Goal: Task Accomplishment & Management: Complete application form

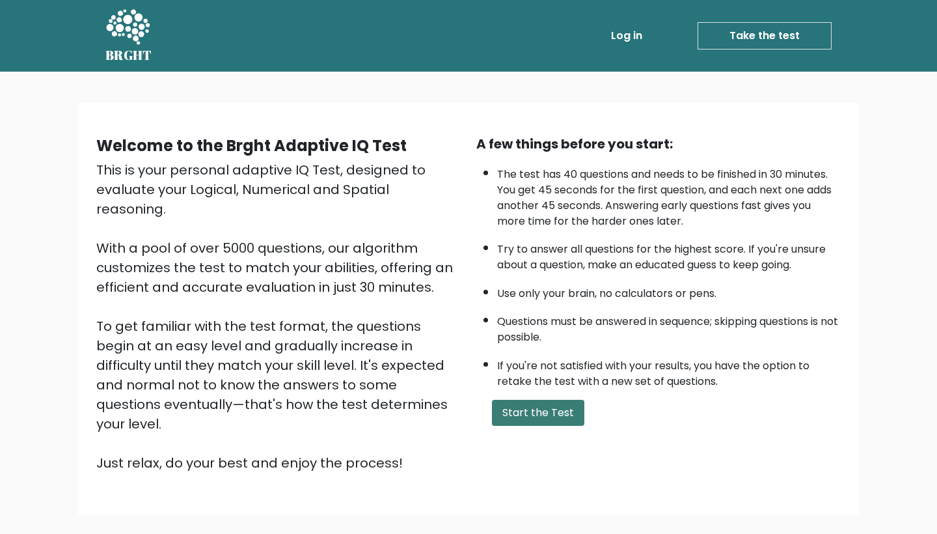
click at [533, 426] on button "Start the Test" at bounding box center [538, 413] width 92 height 26
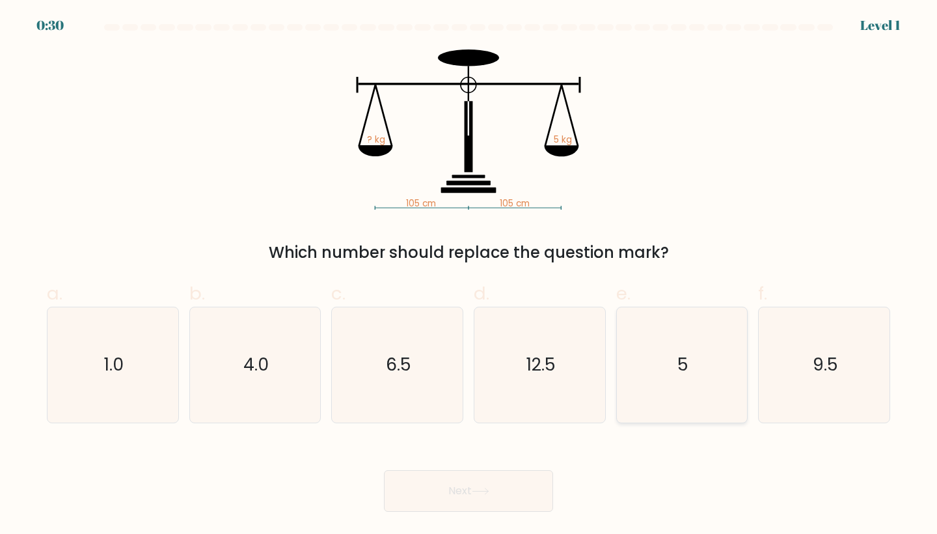
click at [711, 348] on icon "5" at bounding box center [682, 364] width 115 height 115
click at [469, 275] on input "e. 5" at bounding box center [469, 271] width 1 height 8
radio input "true"
click at [462, 483] on button "Next" at bounding box center [468, 491] width 169 height 42
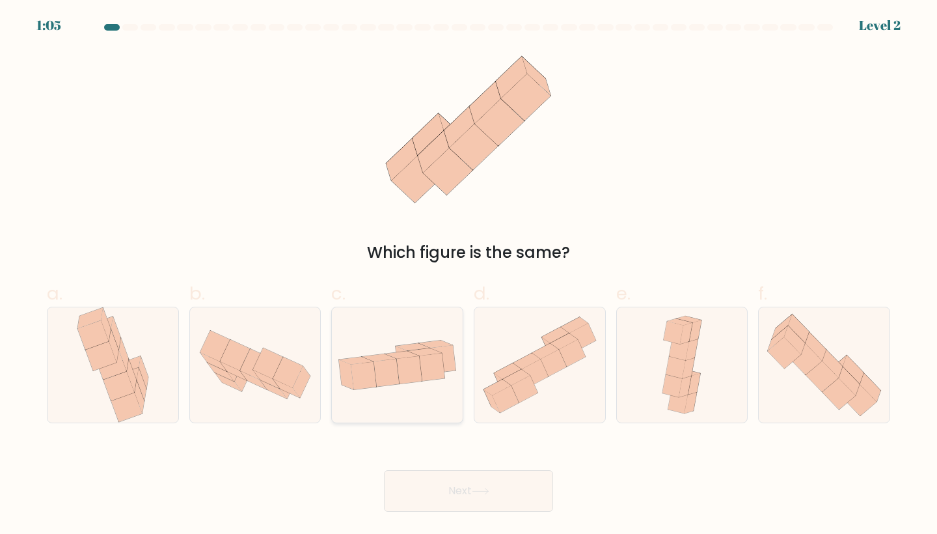
click at [395, 371] on icon at bounding box center [386, 372] width 25 height 27
click at [469, 275] on input "c." at bounding box center [469, 271] width 1 height 8
radio input "true"
click at [488, 493] on icon at bounding box center [481, 491] width 18 height 7
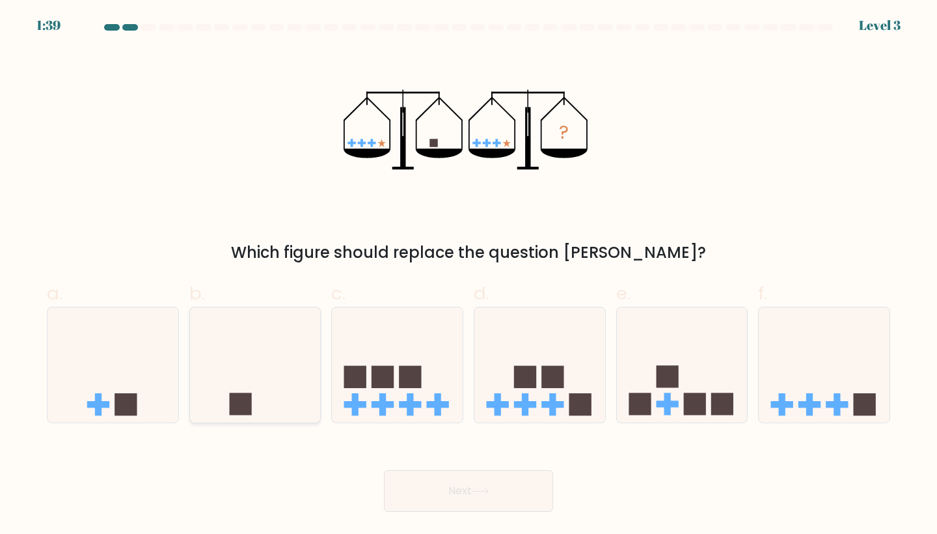
click at [266, 378] on icon at bounding box center [255, 364] width 131 height 108
click at [469, 275] on input "b." at bounding box center [469, 271] width 1 height 8
radio input "true"
click at [471, 498] on button "Next" at bounding box center [468, 491] width 169 height 42
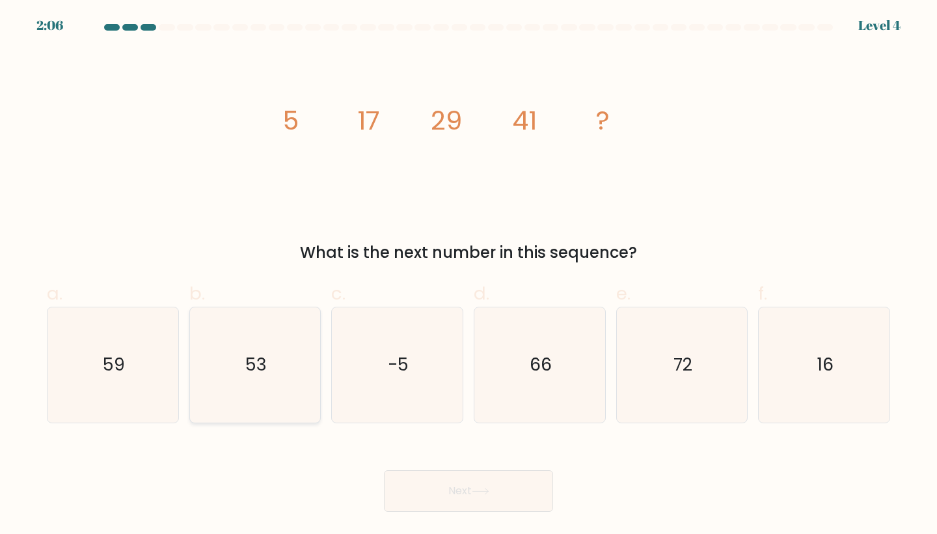
click at [249, 402] on icon "53" at bounding box center [255, 364] width 115 height 115
click at [469, 275] on input "b. 53" at bounding box center [469, 271] width 1 height 8
radio input "true"
click at [473, 493] on button "Next" at bounding box center [468, 491] width 169 height 42
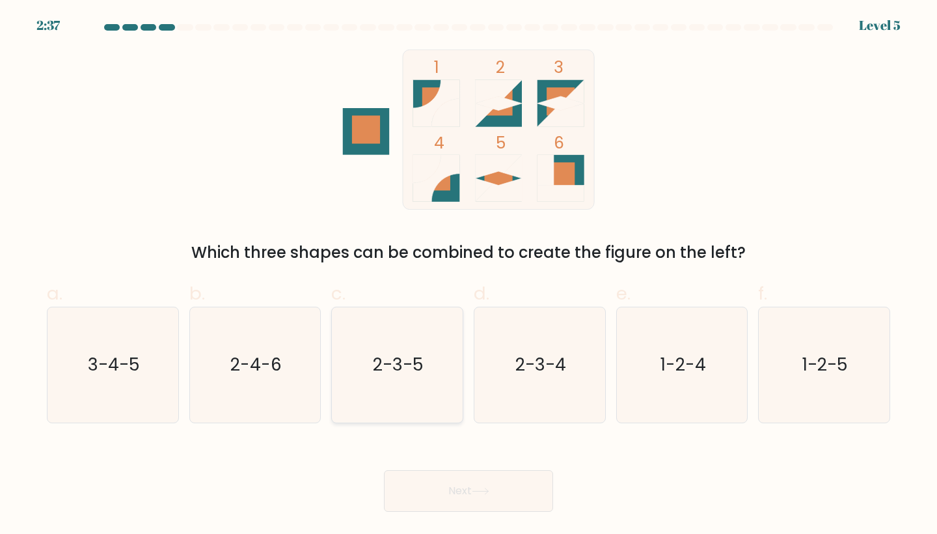
click at [426, 353] on icon "2-3-5" at bounding box center [397, 364] width 115 height 115
click at [469, 275] on input "c. 2-3-5" at bounding box center [469, 271] width 1 height 8
radio input "true"
click at [457, 487] on button "Next" at bounding box center [468, 491] width 169 height 42
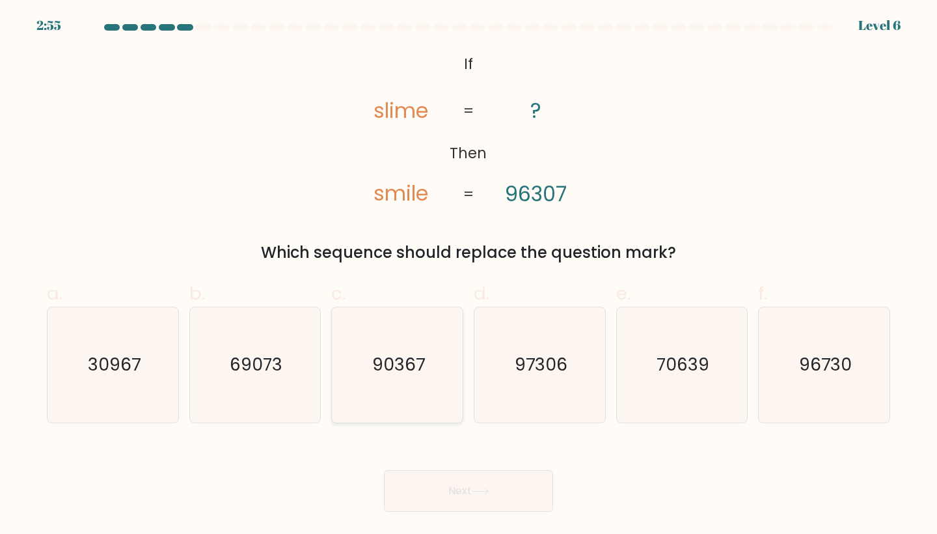
click at [454, 370] on icon "90367" at bounding box center [397, 364] width 115 height 115
click at [469, 275] on input "c. 90367" at bounding box center [469, 271] width 1 height 8
radio input "true"
click at [475, 495] on button "Next" at bounding box center [468, 491] width 169 height 42
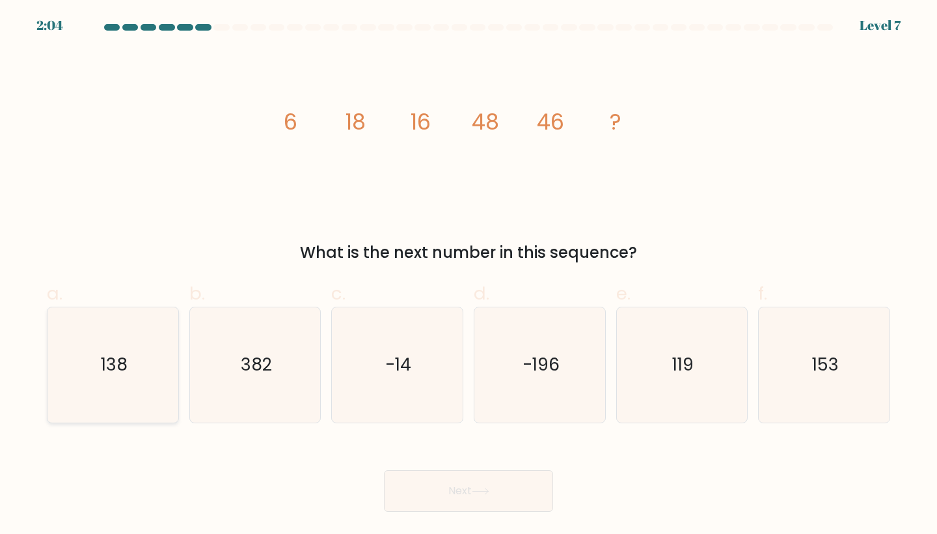
click at [150, 370] on icon "138" at bounding box center [112, 364] width 115 height 115
click at [469, 275] on input "a. 138" at bounding box center [469, 271] width 1 height 8
radio input "true"
click at [491, 501] on button "Next" at bounding box center [468, 491] width 169 height 42
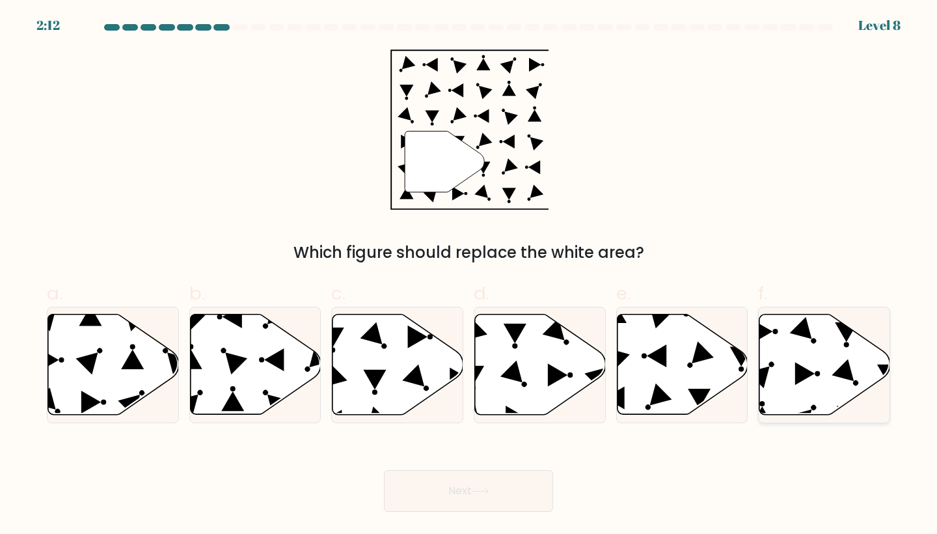
click at [793, 374] on icon at bounding box center [825, 364] width 131 height 100
click at [469, 275] on input "f." at bounding box center [469, 271] width 1 height 8
radio input "true"
click at [488, 504] on button "Next" at bounding box center [468, 491] width 169 height 42
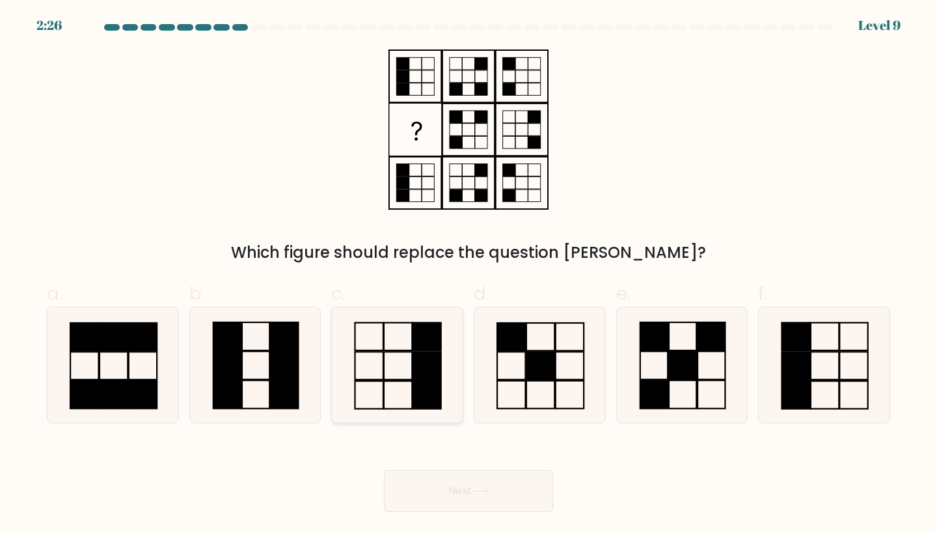
click at [401, 328] on icon at bounding box center [397, 364] width 115 height 115
click at [469, 275] on input "c." at bounding box center [469, 271] width 1 height 8
radio input "true"
click at [476, 502] on button "Next" at bounding box center [468, 491] width 169 height 42
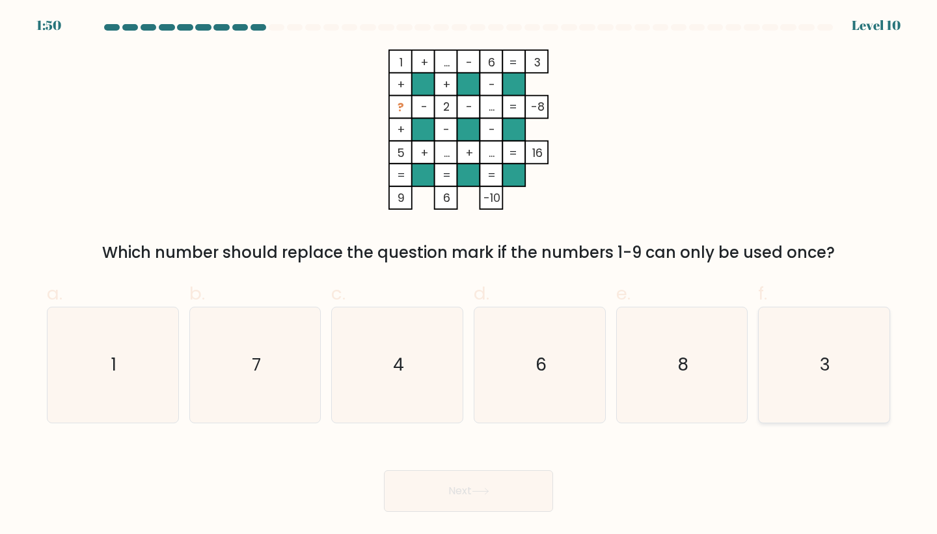
click at [855, 339] on icon "3" at bounding box center [824, 364] width 115 height 115
click at [469, 275] on input "f. 3" at bounding box center [469, 271] width 1 height 8
radio input "true"
click at [472, 491] on button "Next" at bounding box center [468, 491] width 169 height 42
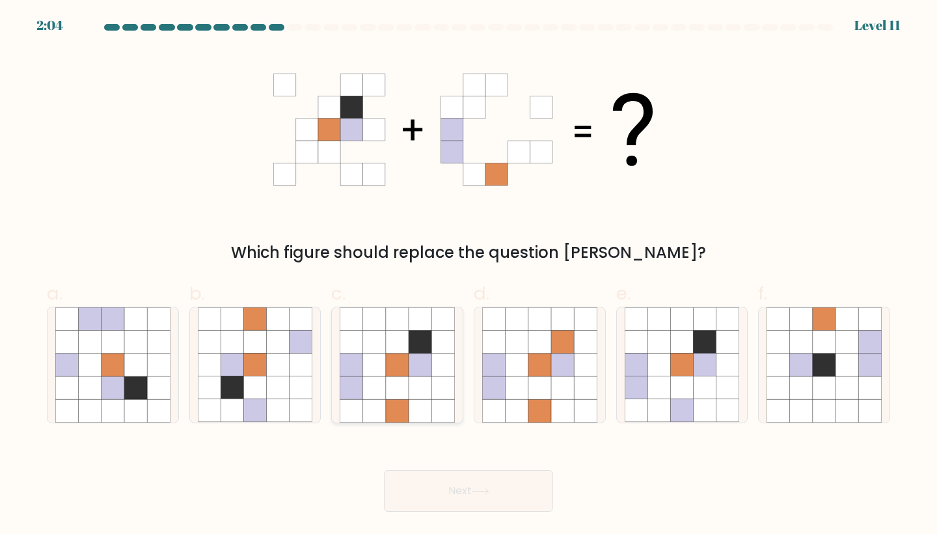
click at [414, 374] on icon at bounding box center [420, 364] width 23 height 23
click at [469, 275] on input "c." at bounding box center [469, 271] width 1 height 8
radio input "true"
click at [508, 504] on button "Next" at bounding box center [468, 491] width 169 height 42
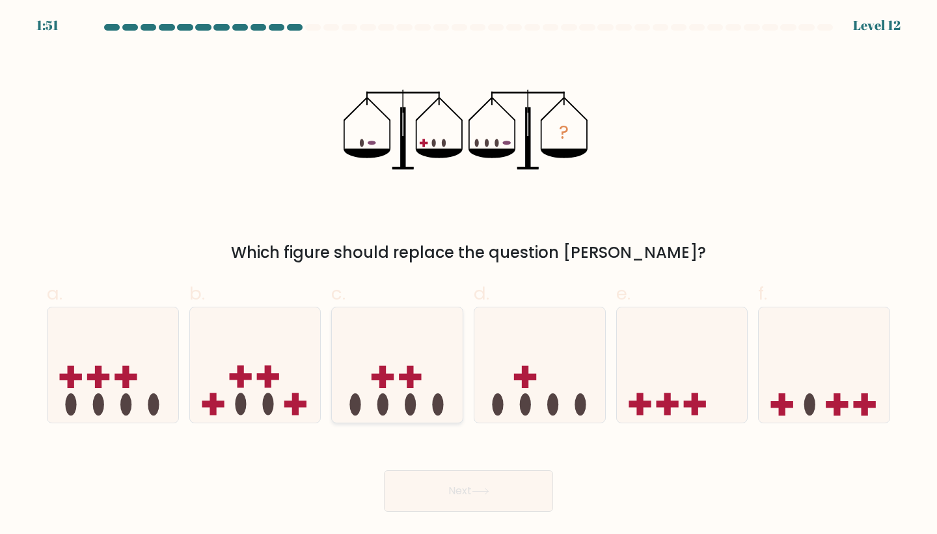
click at [335, 327] on icon at bounding box center [397, 364] width 131 height 108
click at [469, 275] on input "c." at bounding box center [469, 271] width 1 height 8
radio input "true"
click at [238, 374] on rect at bounding box center [240, 377] width 22 height 7
click at [469, 275] on input "b." at bounding box center [469, 271] width 1 height 8
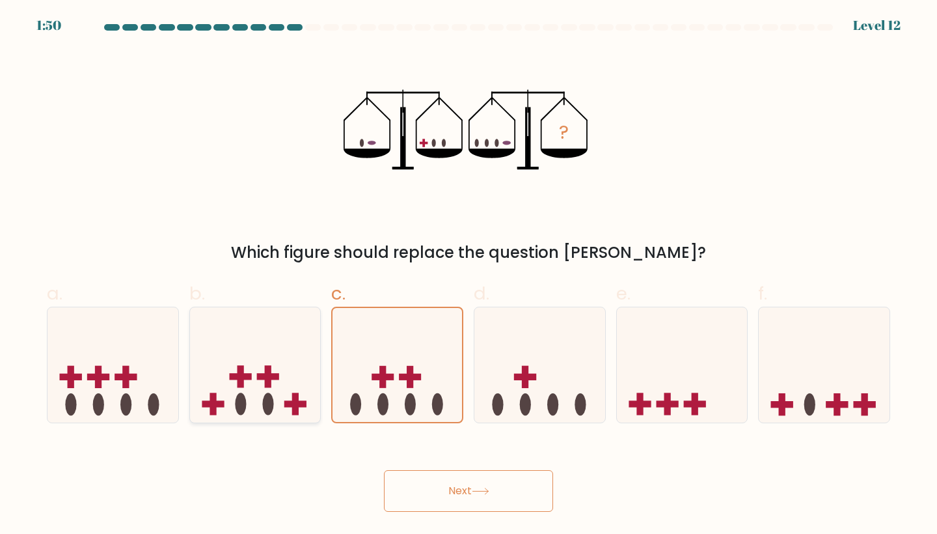
radio input "true"
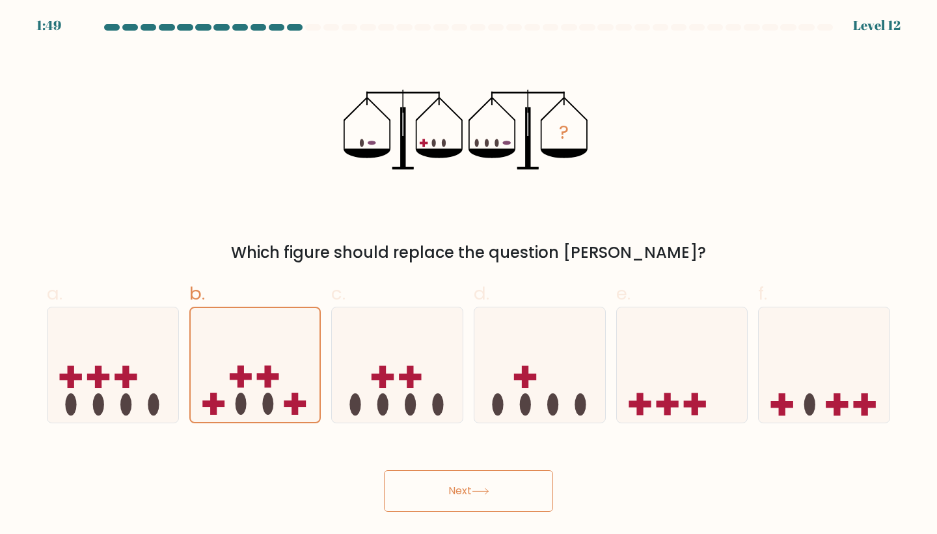
click at [447, 497] on button "Next" at bounding box center [468, 491] width 169 height 42
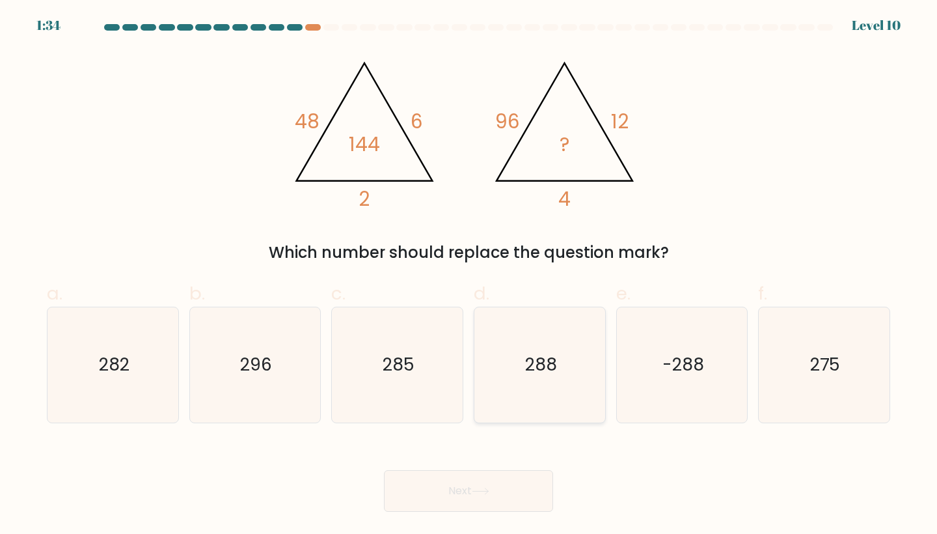
click at [537, 365] on text "288" at bounding box center [541, 365] width 32 height 24
click at [469, 275] on input "d. 288" at bounding box center [469, 271] width 1 height 8
radio input "true"
click at [498, 484] on button "Next" at bounding box center [468, 491] width 169 height 42
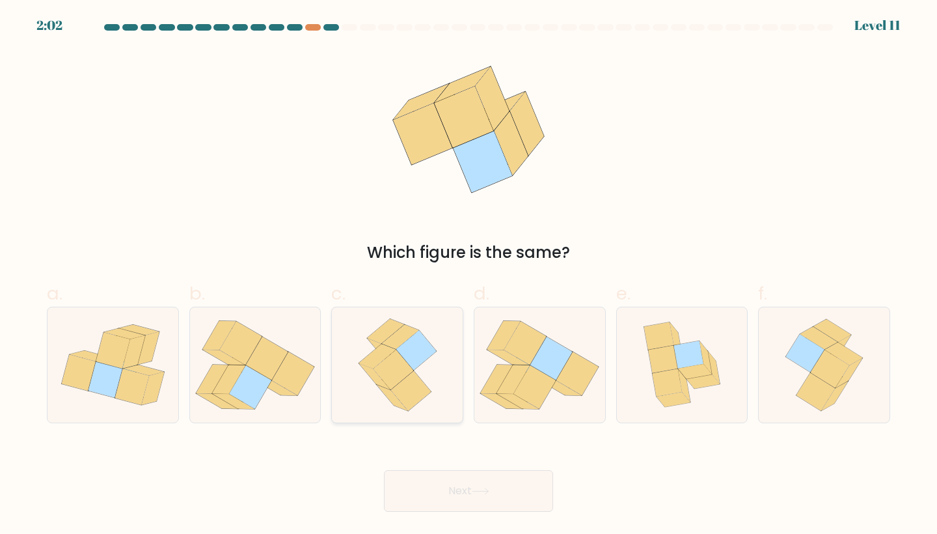
click at [428, 376] on icon at bounding box center [397, 364] width 92 height 115
click at [469, 275] on input "c." at bounding box center [469, 271] width 1 height 8
radio input "true"
click at [489, 501] on button "Next" at bounding box center [468, 491] width 169 height 42
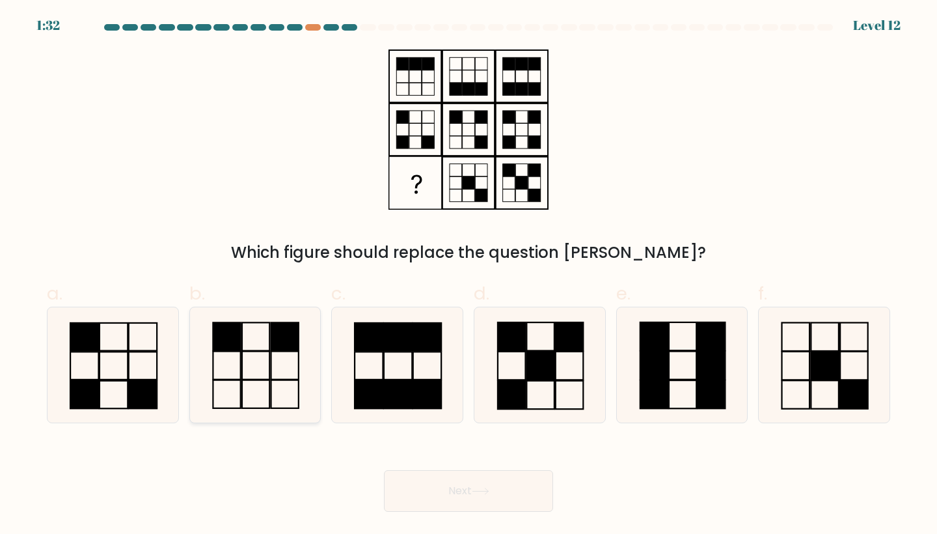
click at [245, 368] on icon at bounding box center [255, 364] width 115 height 115
click at [469, 275] on input "b." at bounding box center [469, 271] width 1 height 8
radio input "true"
click at [471, 501] on button "Next" at bounding box center [468, 491] width 169 height 42
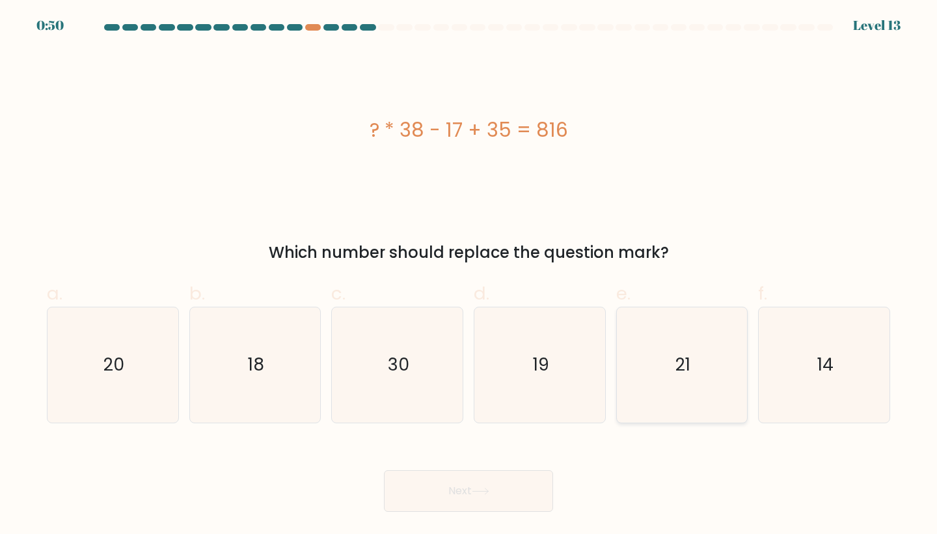
click at [705, 398] on icon "21" at bounding box center [682, 364] width 115 height 115
click at [469, 275] on input "e. 21" at bounding box center [469, 271] width 1 height 8
radio input "true"
click at [482, 500] on button "Next" at bounding box center [468, 491] width 169 height 42
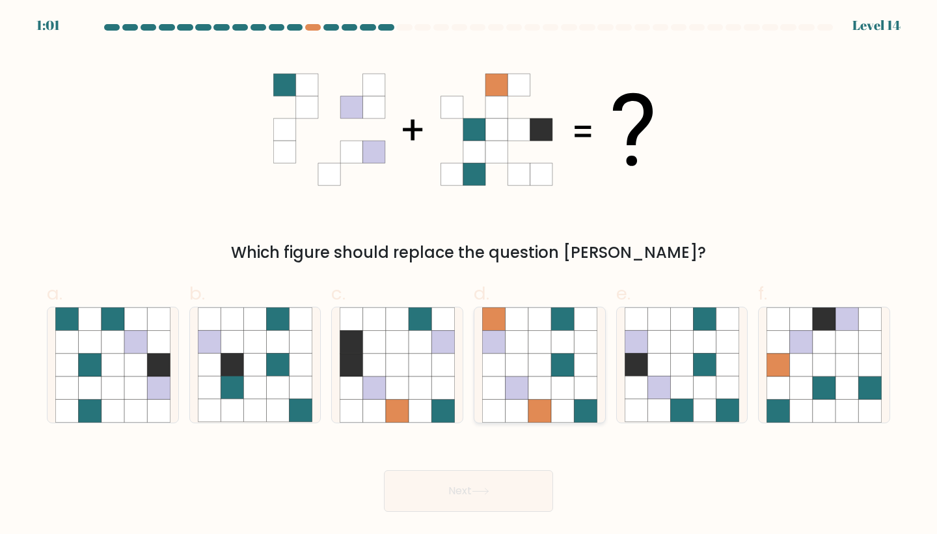
click at [572, 343] on icon at bounding box center [562, 342] width 23 height 23
click at [469, 275] on input "d." at bounding box center [469, 271] width 1 height 8
radio input "true"
click at [461, 504] on button "Next" at bounding box center [468, 491] width 169 height 42
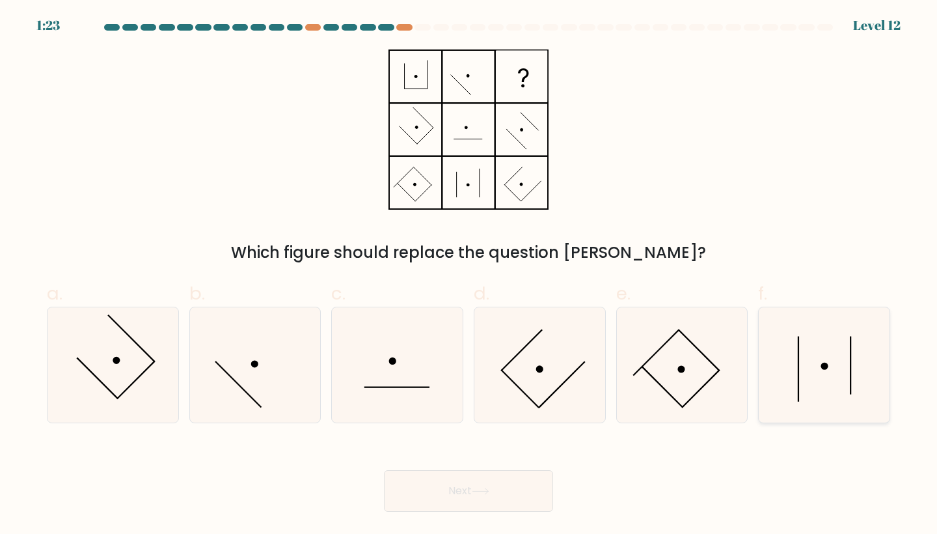
click at [831, 372] on icon at bounding box center [824, 364] width 115 height 115
click at [469, 275] on input "f." at bounding box center [469, 271] width 1 height 8
radio input "true"
click at [493, 499] on button "Next" at bounding box center [468, 491] width 169 height 42
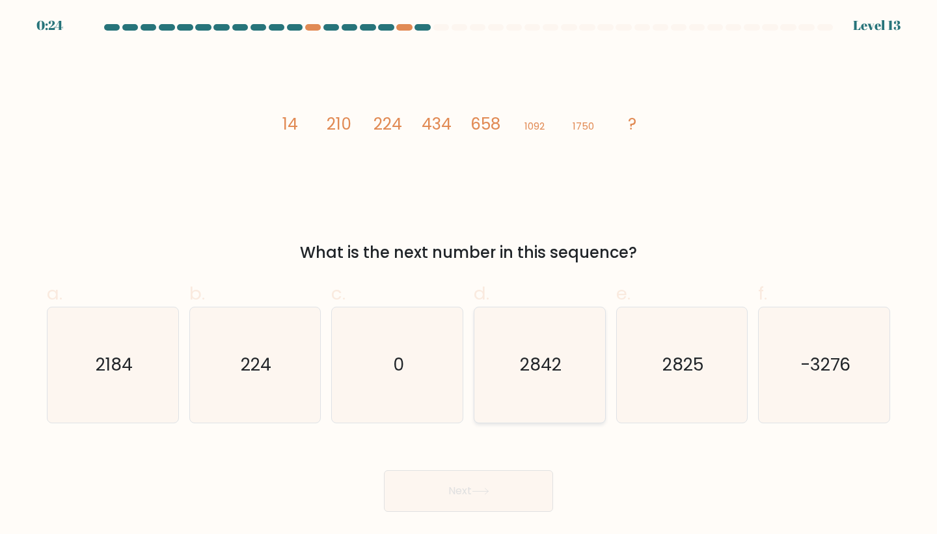
click at [577, 346] on icon "2842" at bounding box center [539, 364] width 115 height 115
click at [469, 275] on input "d. 2842" at bounding box center [469, 271] width 1 height 8
radio input "true"
click at [465, 503] on button "Next" at bounding box center [468, 491] width 169 height 42
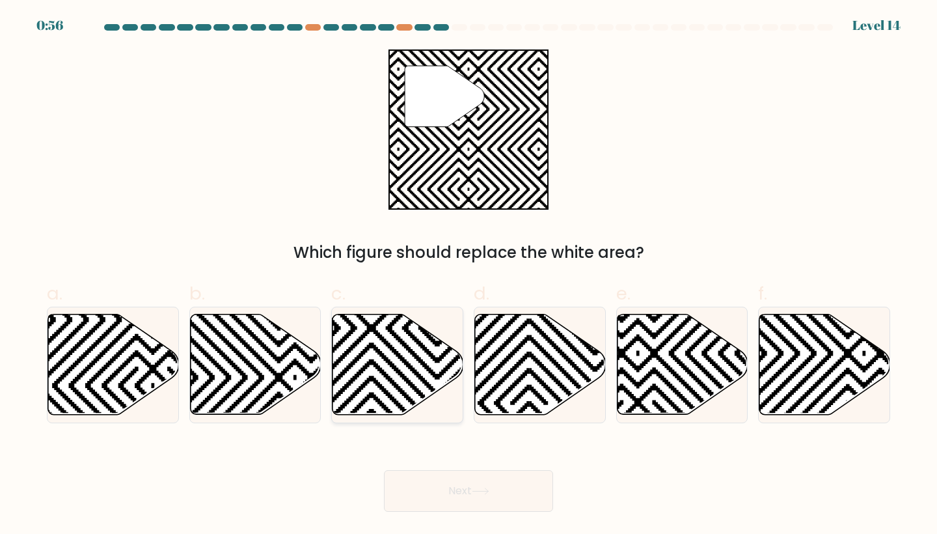
click at [391, 365] on icon at bounding box center [438, 312] width 264 height 264
click at [469, 275] on input "c." at bounding box center [469, 271] width 1 height 8
radio input "true"
click at [491, 500] on button "Next" at bounding box center [468, 491] width 169 height 42
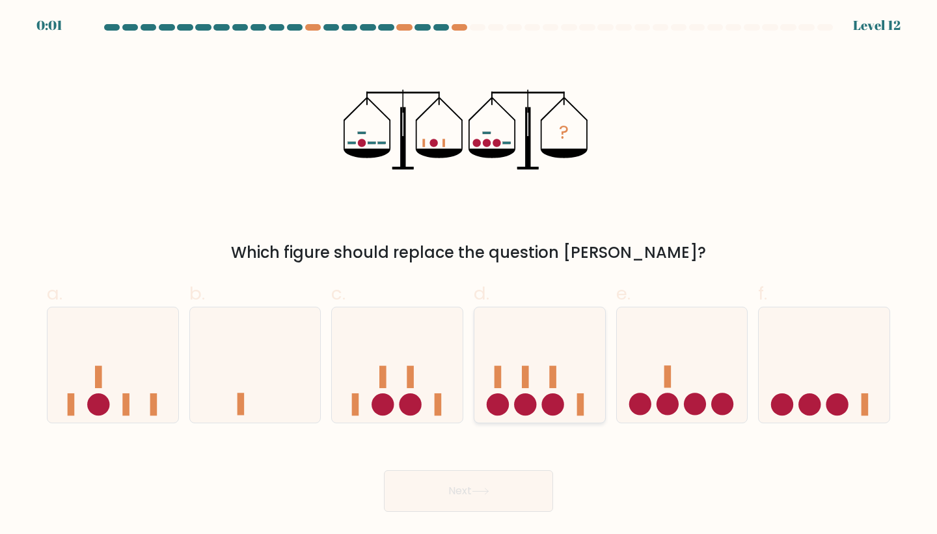
click at [485, 382] on icon at bounding box center [540, 364] width 131 height 108
click at [469, 275] on input "d." at bounding box center [469, 271] width 1 height 8
radio input "true"
click at [483, 490] on icon at bounding box center [481, 491] width 18 height 7
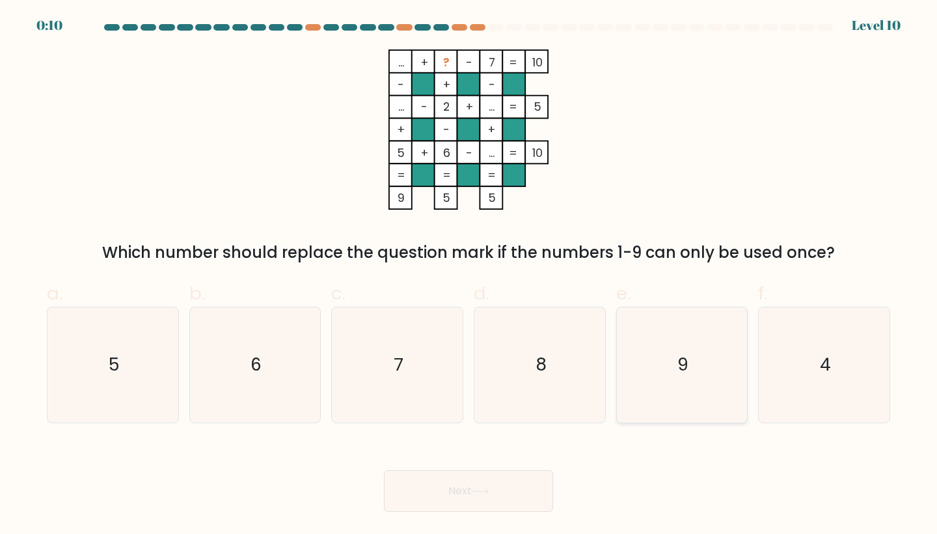
click at [672, 396] on icon "9" at bounding box center [682, 364] width 115 height 115
click at [469, 275] on input "e. 9" at bounding box center [469, 271] width 1 height 8
radio input "true"
click at [499, 502] on button "Next" at bounding box center [468, 491] width 169 height 42
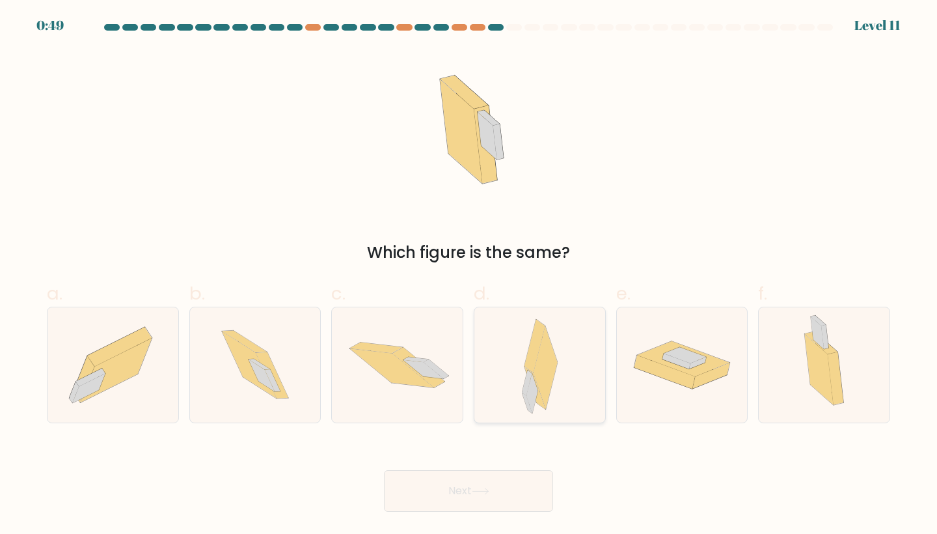
click at [527, 363] on icon at bounding box center [534, 346] width 21 height 53
click at [469, 275] on input "d." at bounding box center [469, 271] width 1 height 8
radio input "true"
click at [476, 494] on icon at bounding box center [481, 491] width 18 height 7
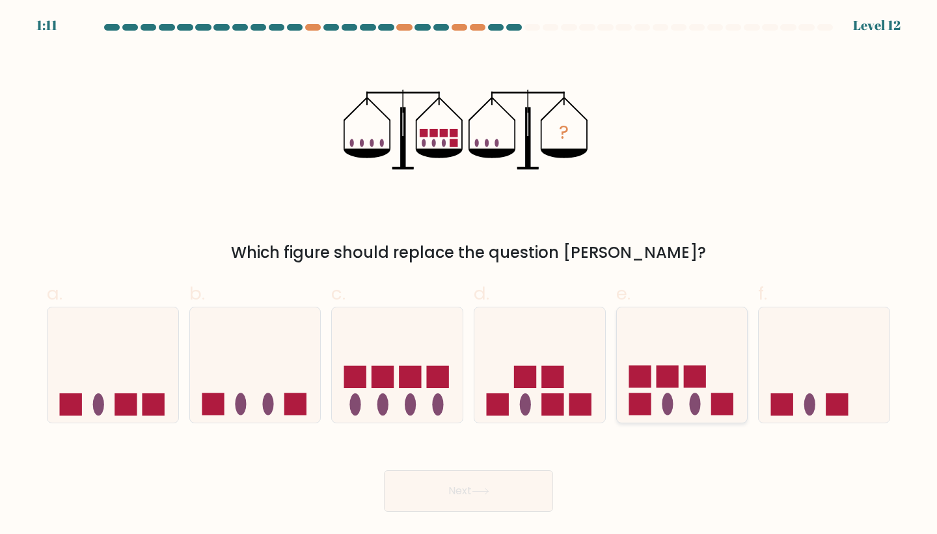
click at [736, 368] on icon at bounding box center [682, 364] width 131 height 108
click at [469, 275] on input "e." at bounding box center [469, 271] width 1 height 8
radio input "true"
click at [506, 482] on button "Next" at bounding box center [468, 491] width 169 height 42
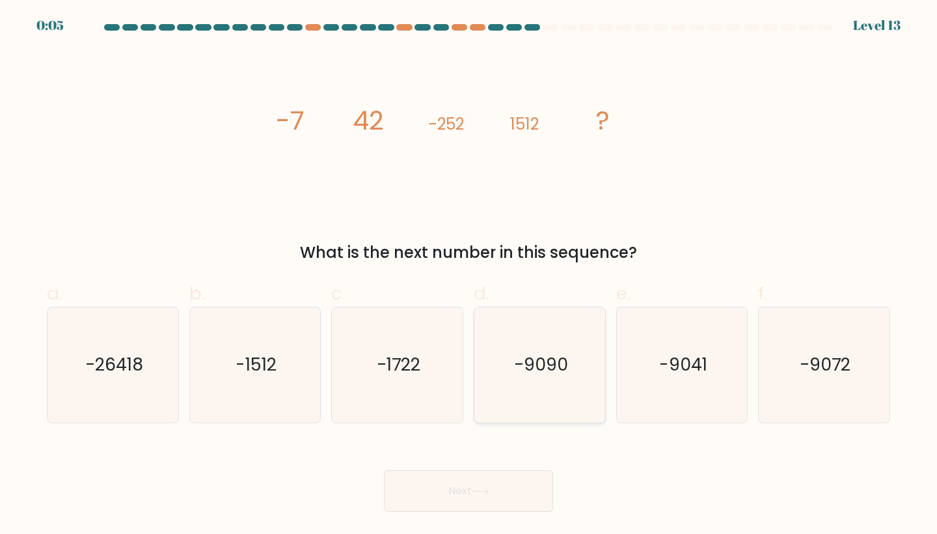
click at [510, 368] on icon "-9090" at bounding box center [539, 364] width 115 height 115
click at [469, 275] on input "d. -9090" at bounding box center [469, 271] width 1 height 8
radio input "true"
click at [484, 504] on button "Next" at bounding box center [468, 491] width 169 height 42
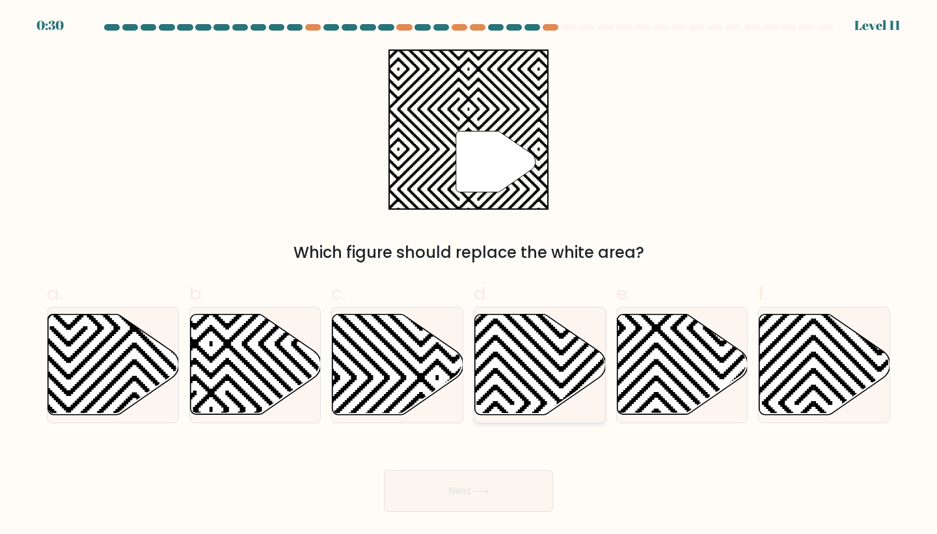
click at [549, 370] on icon at bounding box center [540, 364] width 131 height 100
click at [469, 275] on input "d." at bounding box center [469, 271] width 1 height 8
radio input "true"
click at [849, 349] on icon at bounding box center [825, 364] width 131 height 100
click at [469, 275] on input "f." at bounding box center [469, 271] width 1 height 8
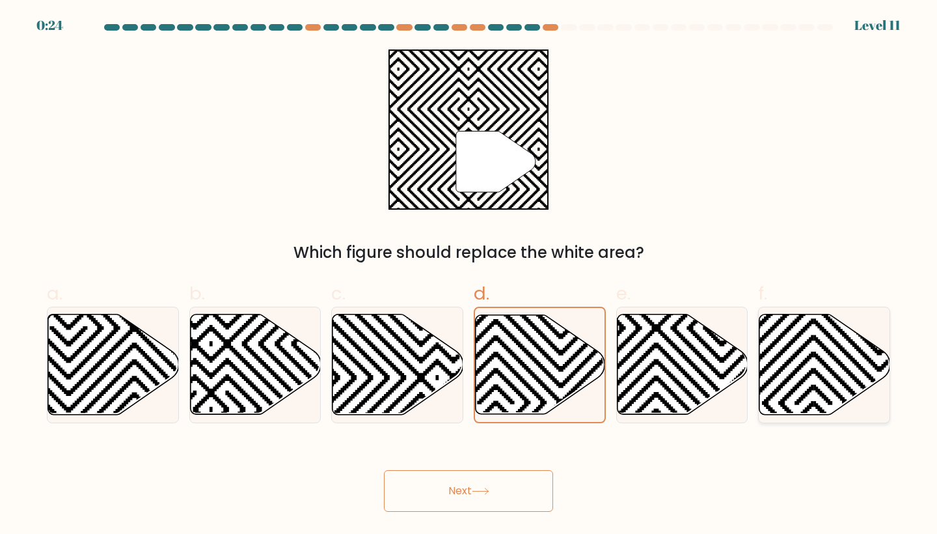
radio input "true"
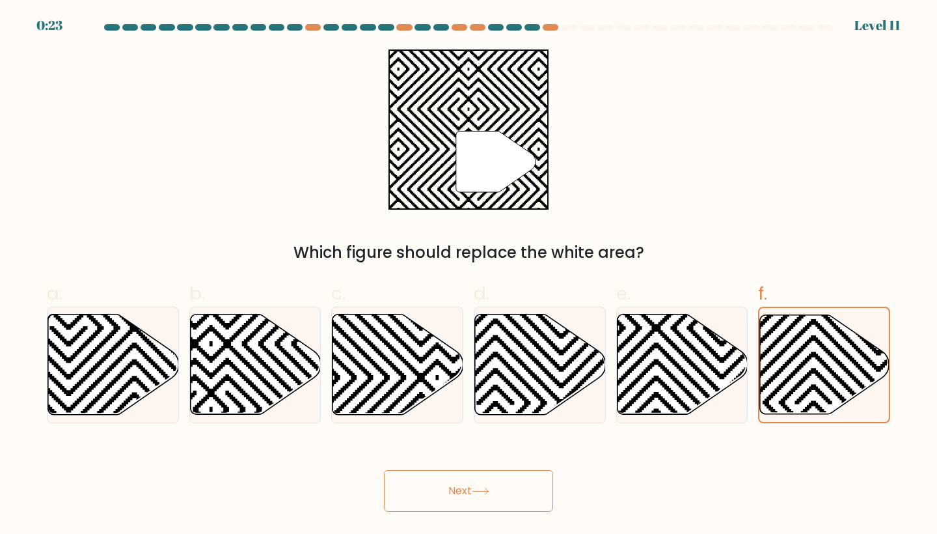
click at [521, 482] on button "Next" at bounding box center [468, 491] width 169 height 42
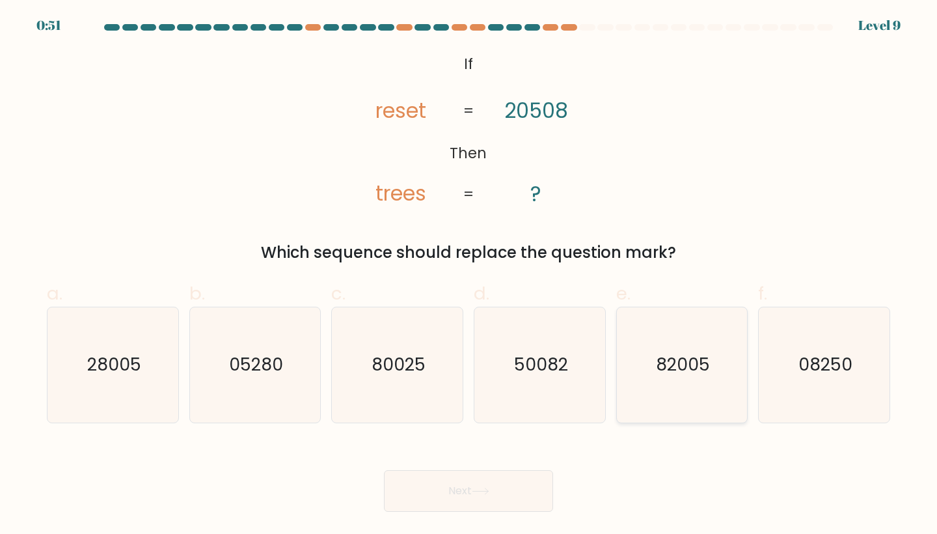
click at [661, 383] on icon "82005" at bounding box center [682, 364] width 115 height 115
click at [469, 275] on input "e. 82005" at bounding box center [469, 271] width 1 height 8
radio input "true"
click at [452, 484] on button "Next" at bounding box center [468, 491] width 169 height 42
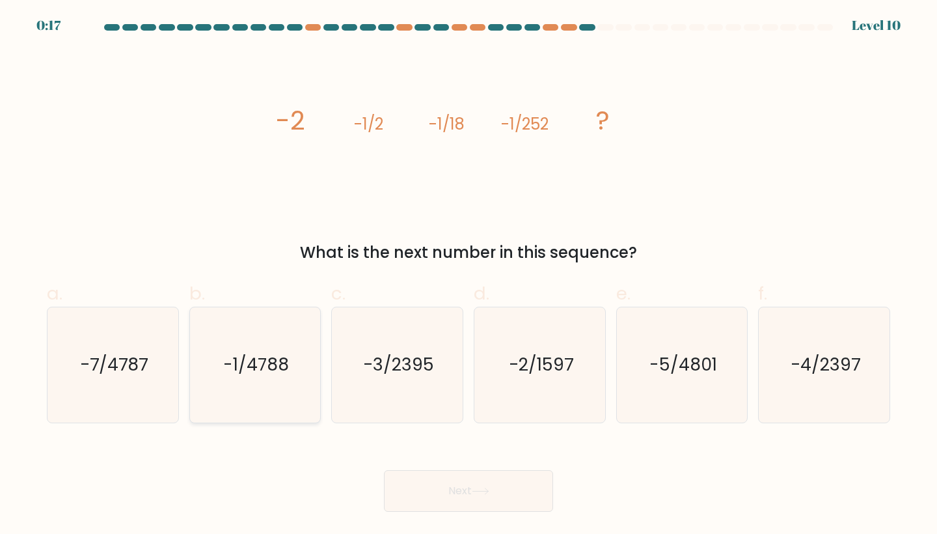
click at [228, 388] on icon "-1/4788" at bounding box center [255, 364] width 115 height 115
click at [469, 275] on input "b. -1/4788" at bounding box center [469, 271] width 1 height 8
radio input "true"
click at [507, 495] on button "Next" at bounding box center [468, 491] width 169 height 42
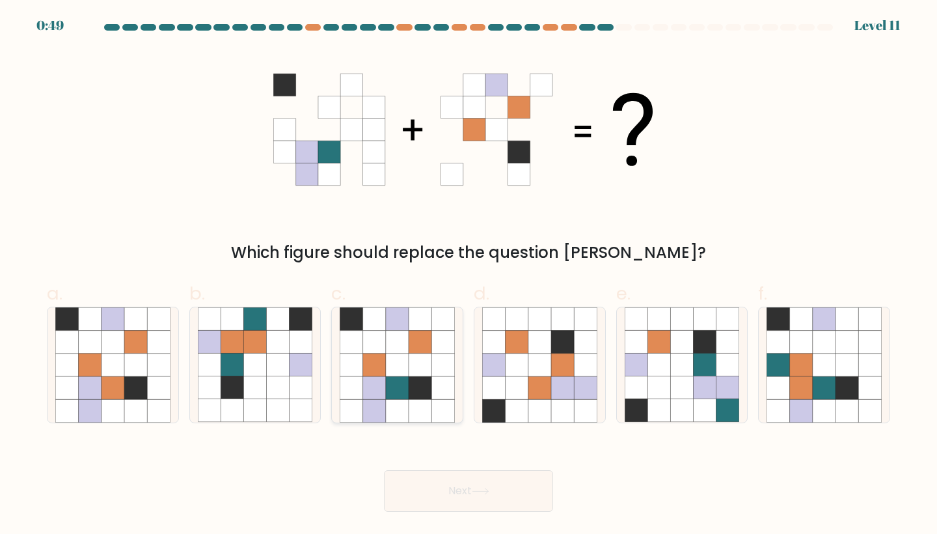
click at [438, 337] on icon at bounding box center [443, 342] width 23 height 23
click at [469, 275] on input "c." at bounding box center [469, 271] width 1 height 8
radio input "true"
click at [468, 488] on button "Next" at bounding box center [468, 491] width 169 height 42
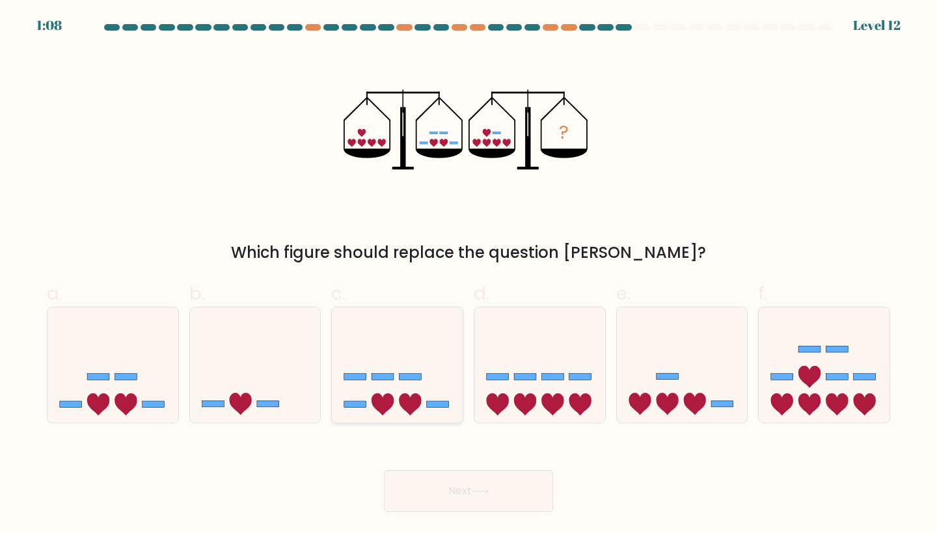
click at [368, 399] on icon at bounding box center [397, 364] width 131 height 108
click at [469, 275] on input "c." at bounding box center [469, 271] width 1 height 8
radio input "true"
click at [430, 493] on button "Next" at bounding box center [468, 491] width 169 height 42
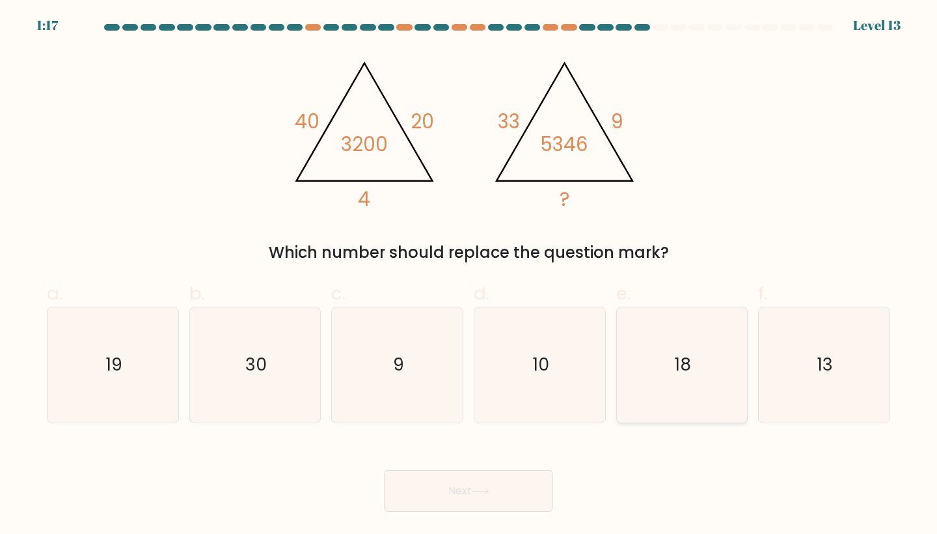
click at [708, 367] on icon "18" at bounding box center [682, 364] width 115 height 115
click at [469, 275] on input "e. 18" at bounding box center [469, 271] width 1 height 8
radio input "true"
click at [499, 495] on button "Next" at bounding box center [468, 491] width 169 height 42
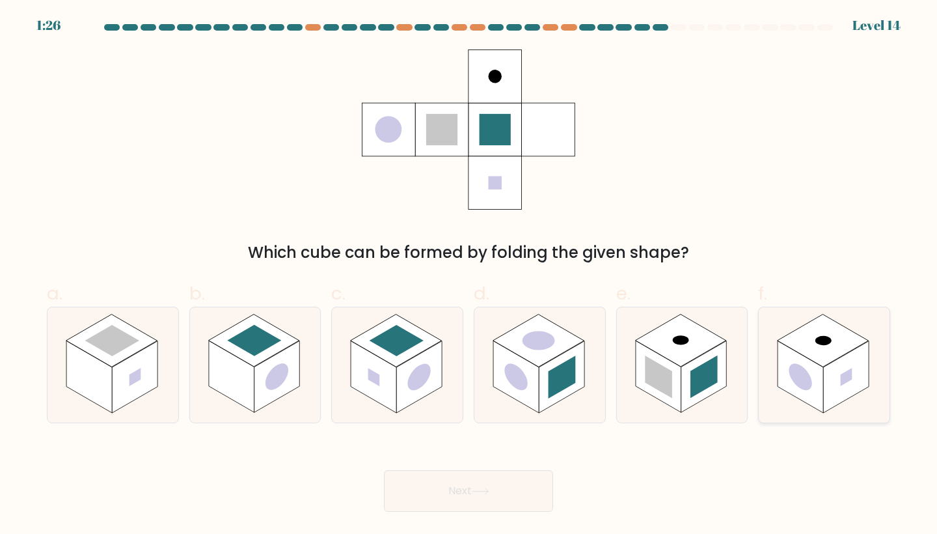
click at [841, 393] on rect at bounding box center [846, 377] width 46 height 72
click at [469, 275] on input "f." at bounding box center [469, 271] width 1 height 8
radio input "true"
click at [434, 503] on button "Next" at bounding box center [468, 491] width 169 height 42
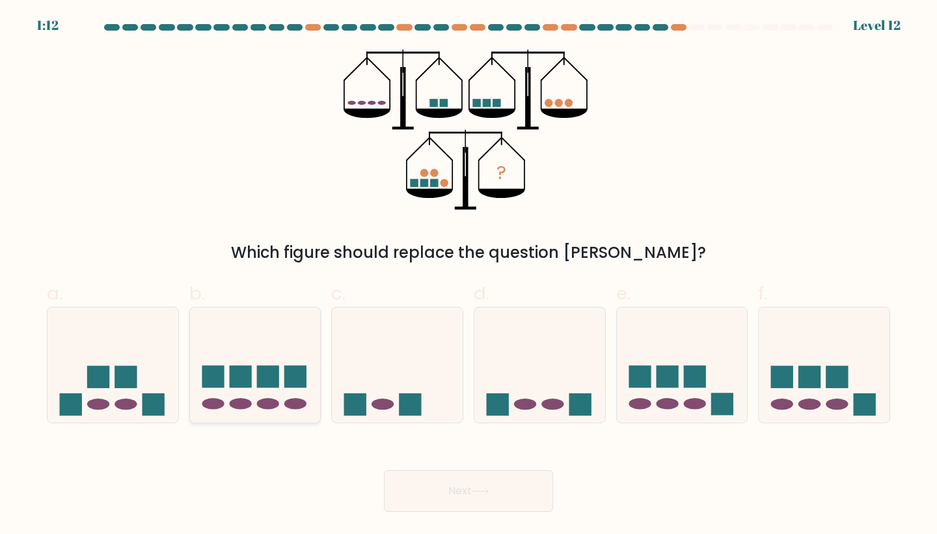
click at [310, 353] on icon at bounding box center [255, 364] width 131 height 108
click at [469, 275] on input "b." at bounding box center [469, 271] width 1 height 8
radio input "true"
click at [461, 512] on body "1:11 Level 12" at bounding box center [468, 267] width 937 height 534
click at [460, 505] on button "Next" at bounding box center [468, 491] width 169 height 42
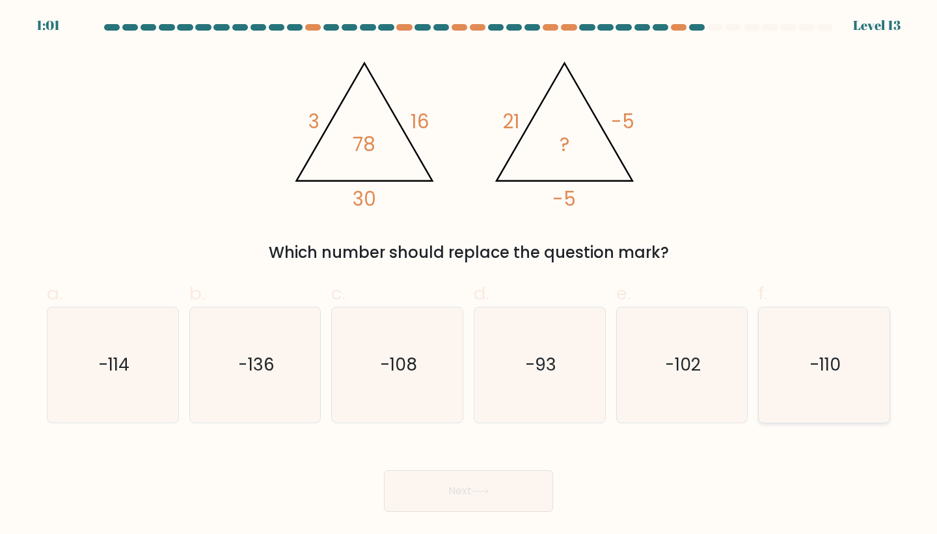
click at [815, 368] on text "-110" at bounding box center [825, 365] width 31 height 24
click at [469, 275] on input "f. -110" at bounding box center [469, 271] width 1 height 8
radio input "true"
click at [450, 495] on button "Next" at bounding box center [468, 491] width 169 height 42
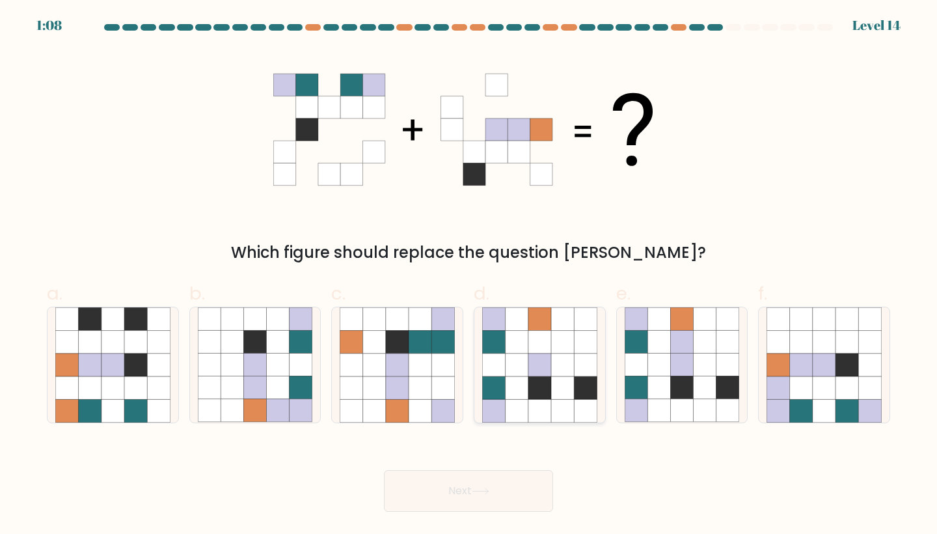
click at [530, 378] on icon at bounding box center [540, 387] width 23 height 23
click at [469, 275] on input "d." at bounding box center [469, 271] width 1 height 8
radio input "true"
click at [715, 391] on icon at bounding box center [705, 387] width 23 height 23
click at [469, 275] on input "e." at bounding box center [469, 271] width 1 height 8
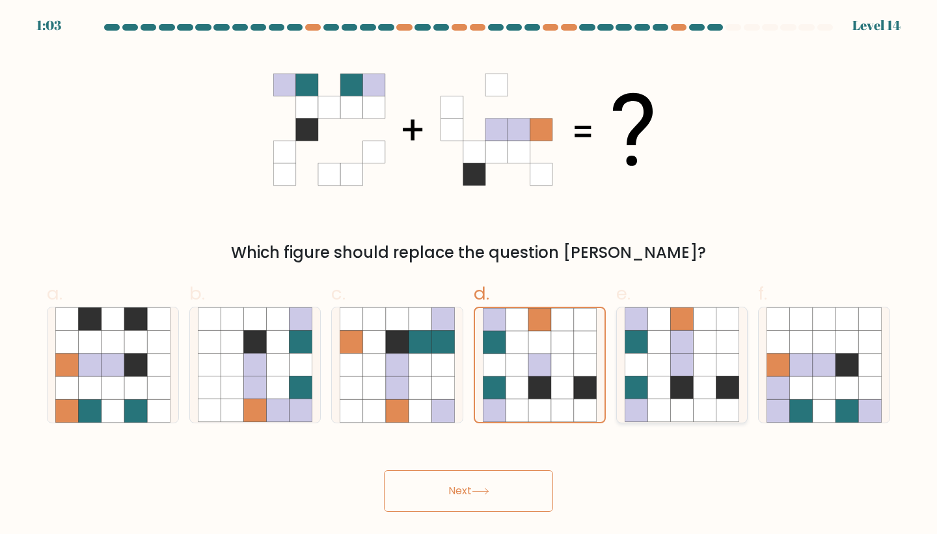
radio input "true"
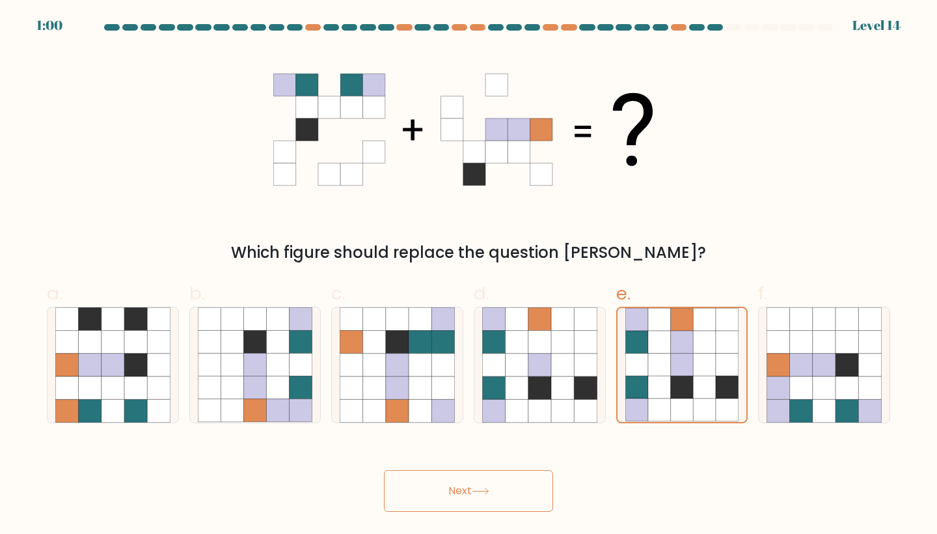
click at [502, 504] on button "Next" at bounding box center [468, 491] width 169 height 42
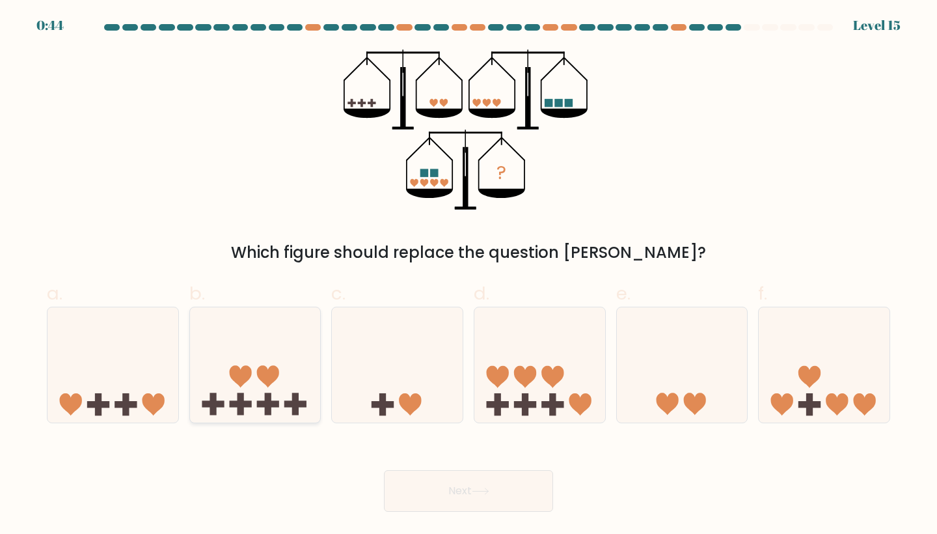
click at [254, 413] on icon at bounding box center [255, 364] width 131 height 108
click at [469, 275] on input "b." at bounding box center [469, 271] width 1 height 8
radio input "true"
click at [449, 498] on button "Next" at bounding box center [468, 491] width 169 height 42
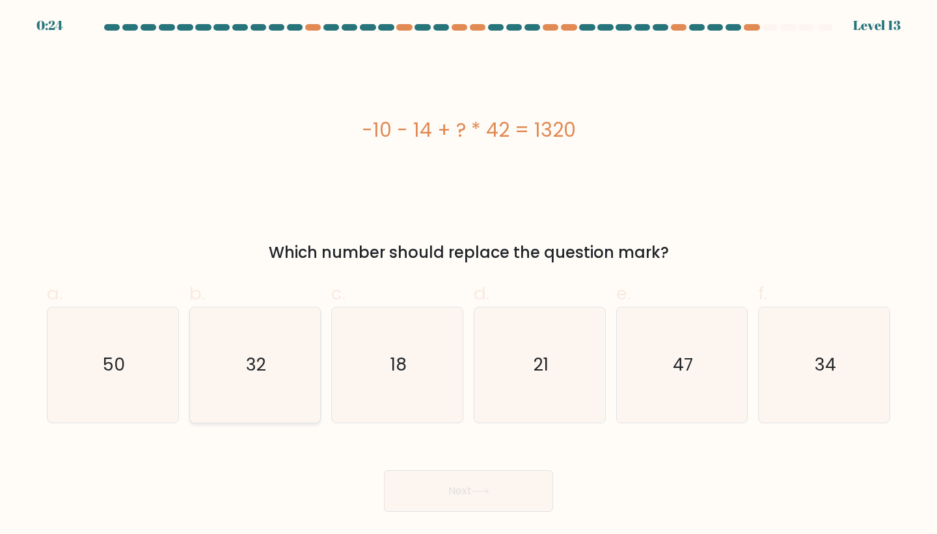
click at [233, 391] on icon "32" at bounding box center [255, 364] width 115 height 115
click at [469, 275] on input "b. 32" at bounding box center [469, 271] width 1 height 8
radio input "true"
click at [450, 488] on button "Next" at bounding box center [468, 491] width 169 height 42
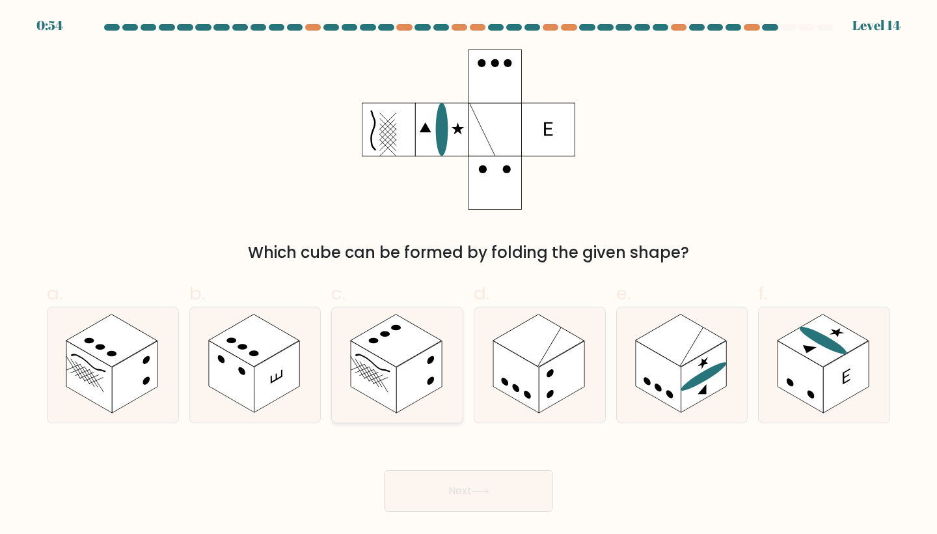
click at [356, 392] on icon at bounding box center [397, 364] width 131 height 115
click at [469, 275] on input "c." at bounding box center [469, 271] width 1 height 8
radio input "true"
click at [473, 472] on button "Next" at bounding box center [468, 491] width 169 height 42
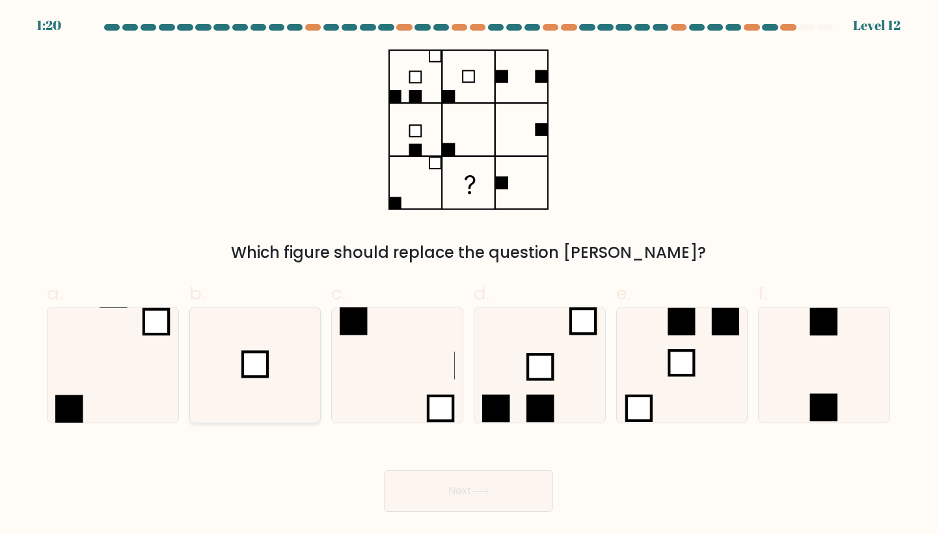
click at [279, 360] on icon at bounding box center [255, 364] width 115 height 115
click at [469, 275] on input "b." at bounding box center [469, 271] width 1 height 8
radio input "true"
click at [463, 497] on button "Next" at bounding box center [468, 491] width 169 height 42
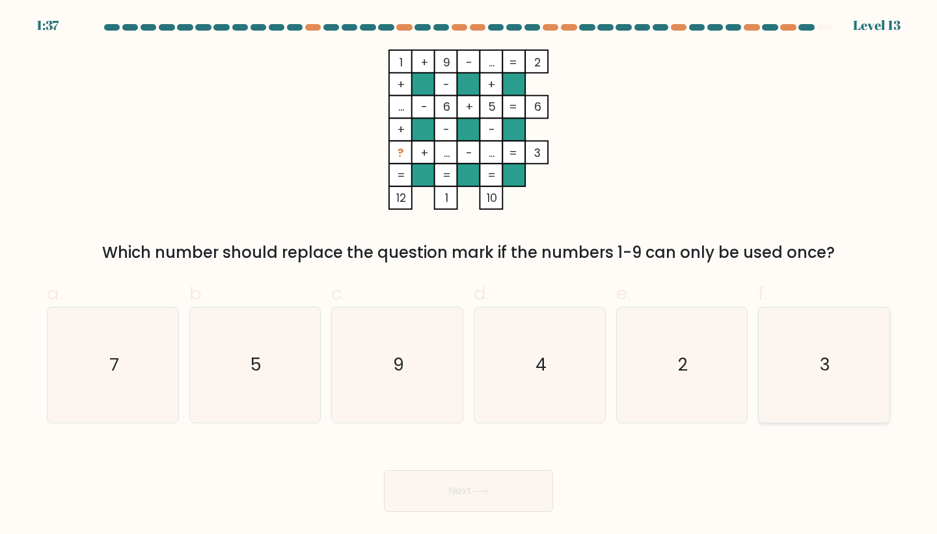
click at [817, 381] on icon "3" at bounding box center [824, 364] width 115 height 115
click at [469, 275] on input "f. 3" at bounding box center [469, 271] width 1 height 8
radio input "true"
click at [499, 489] on button "Next" at bounding box center [468, 491] width 169 height 42
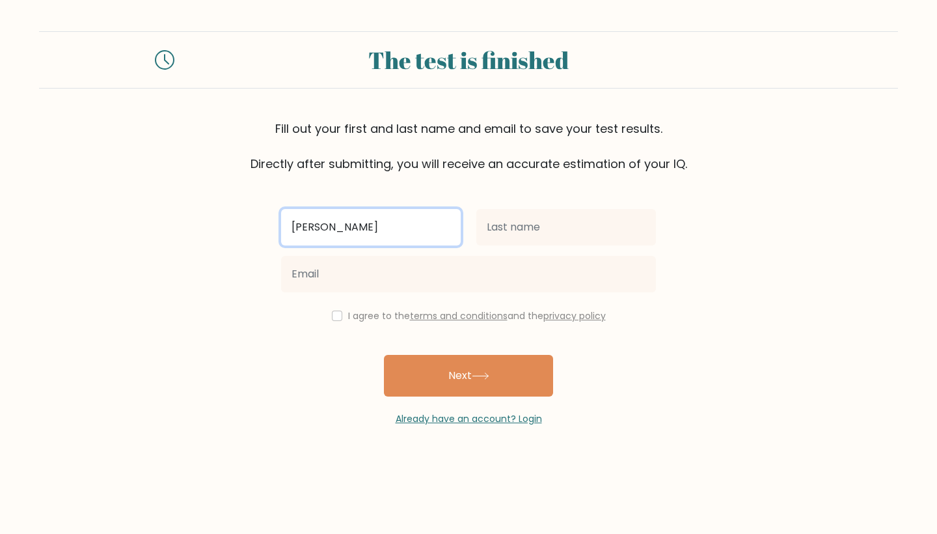
type input "Mimi"
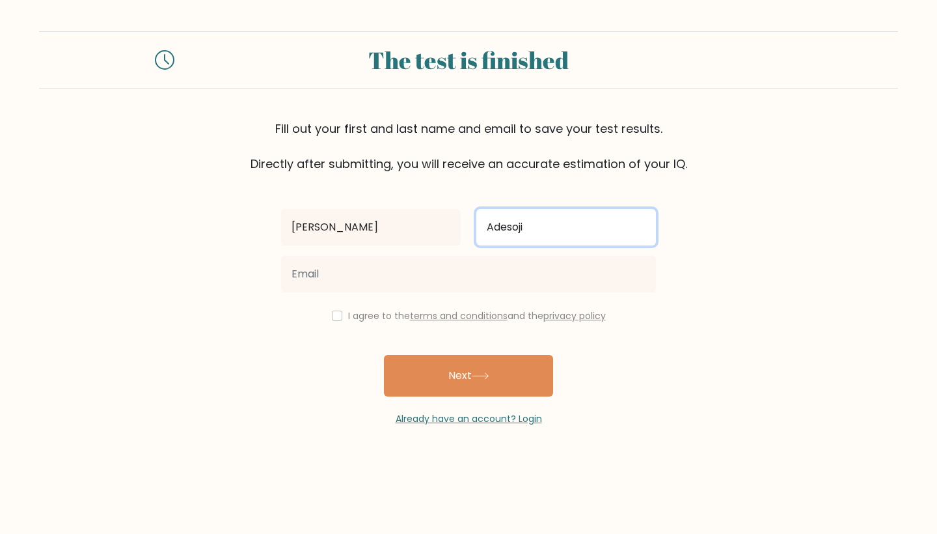
type input "Adesoji"
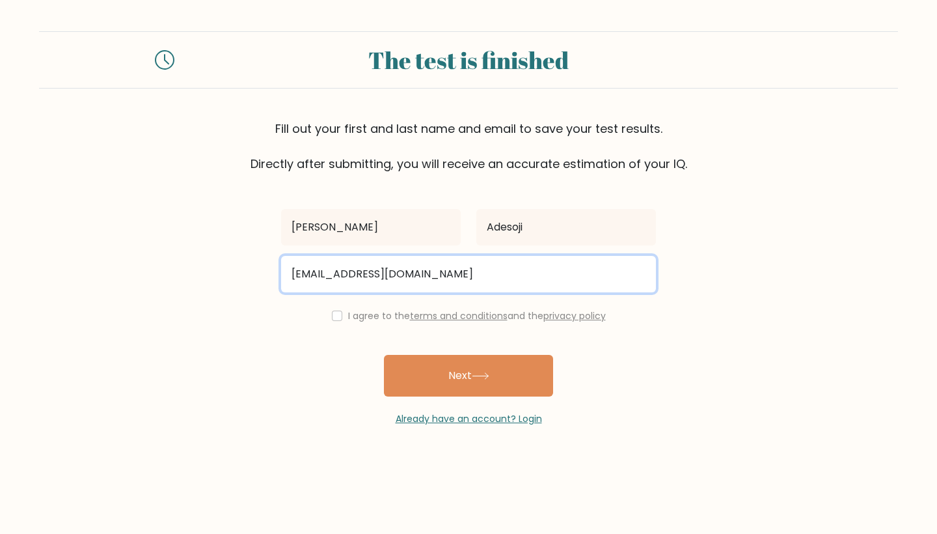
type input "labsgrumpo28@gmail.com"
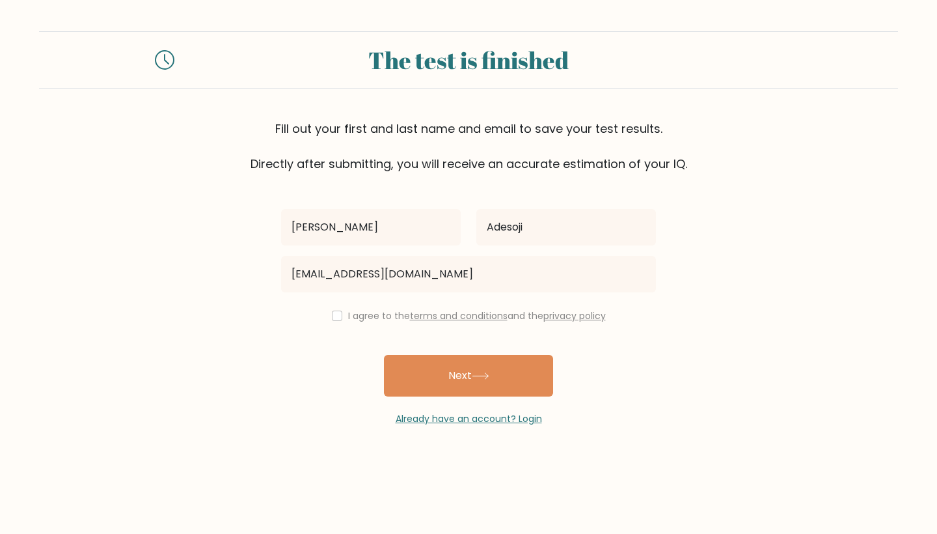
click at [338, 317] on input "checkbox" at bounding box center [337, 315] width 10 height 10
checkbox input "true"
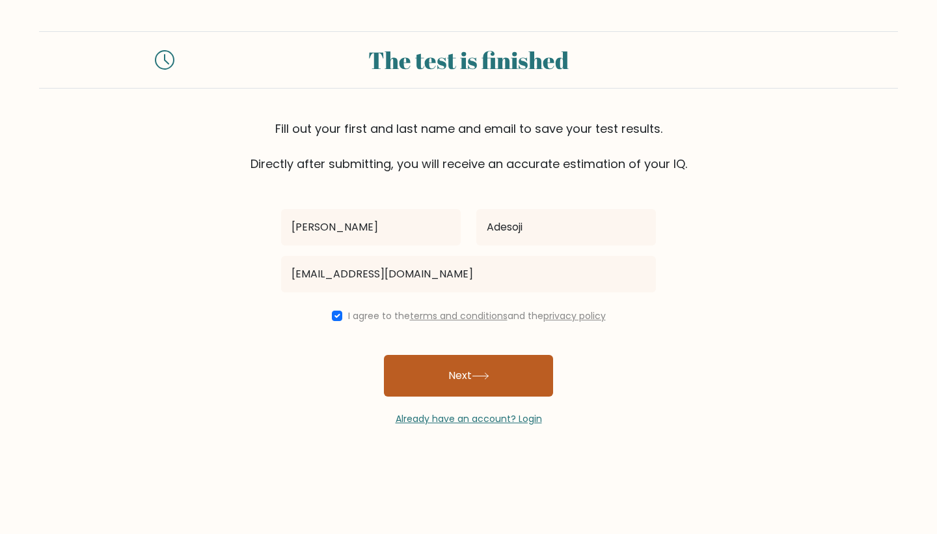
click at [435, 385] on button "Next" at bounding box center [468, 376] width 169 height 42
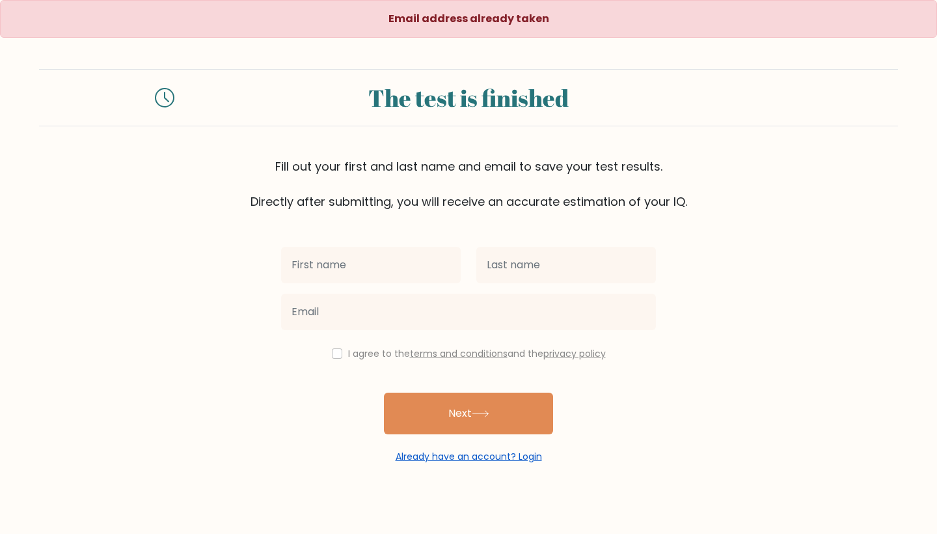
click at [480, 461] on link "Already have an account? Login" at bounding box center [469, 456] width 146 height 13
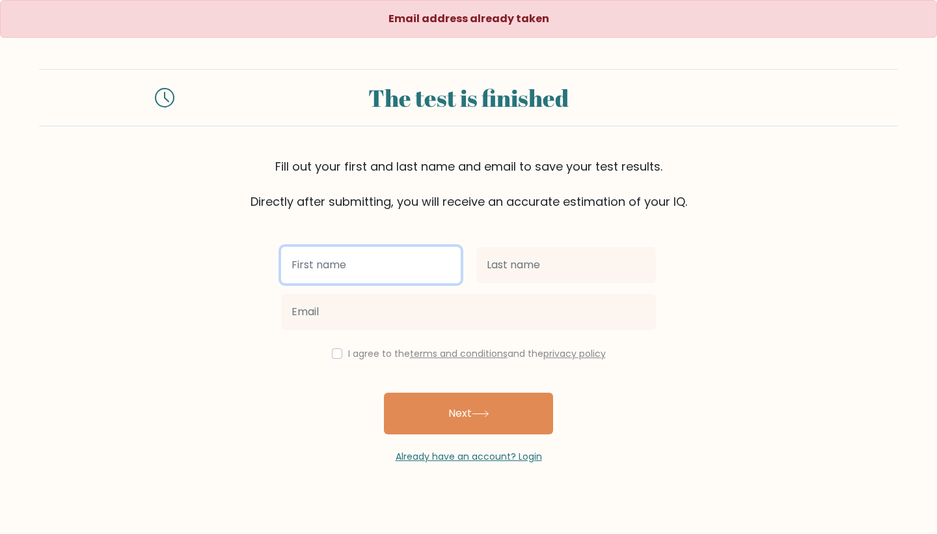
click at [355, 268] on input "text" at bounding box center [371, 265] width 180 height 36
type input "Mimi"
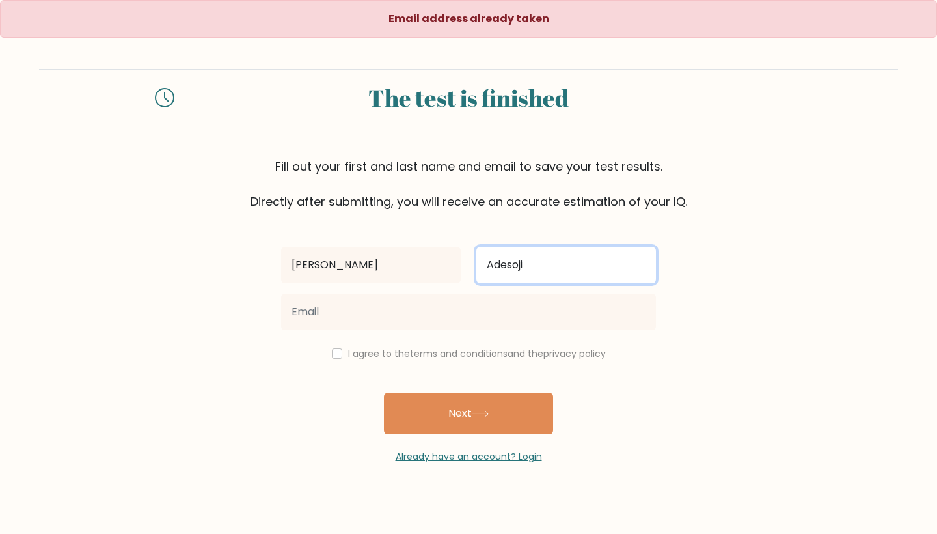
type input "Adesoji"
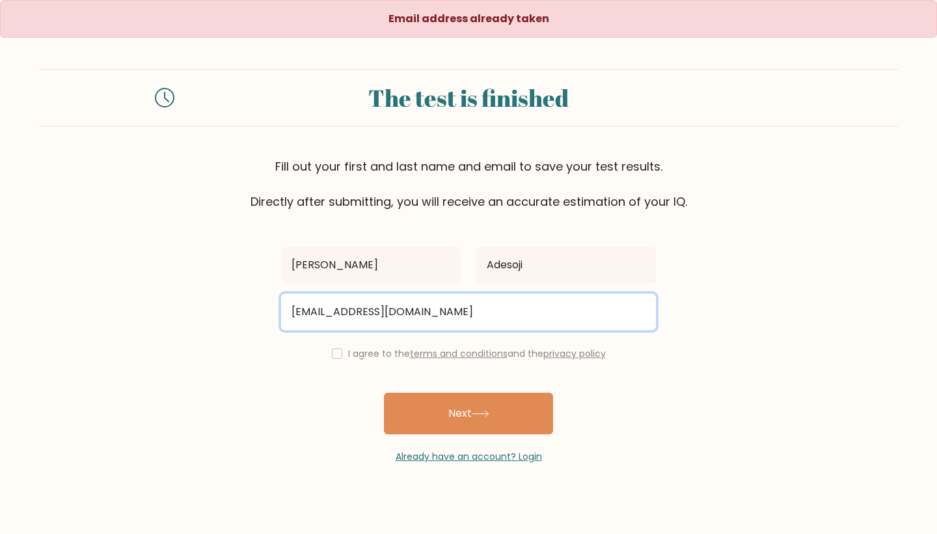
type input "mimibulus25@gmail.com"
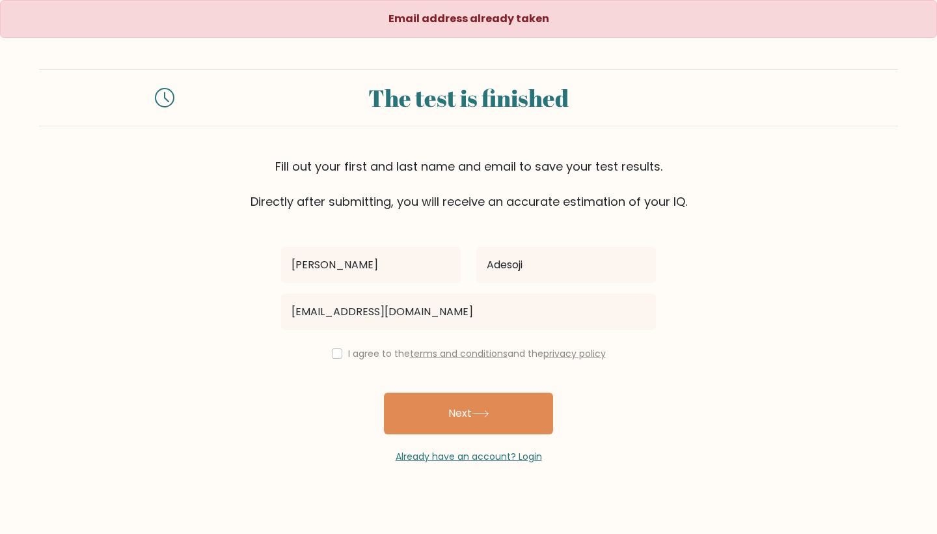
click at [344, 353] on div "I agree to the terms and conditions and the privacy policy" at bounding box center [468, 354] width 391 height 16
click at [337, 353] on input "checkbox" at bounding box center [337, 353] width 10 height 10
checkbox input "true"
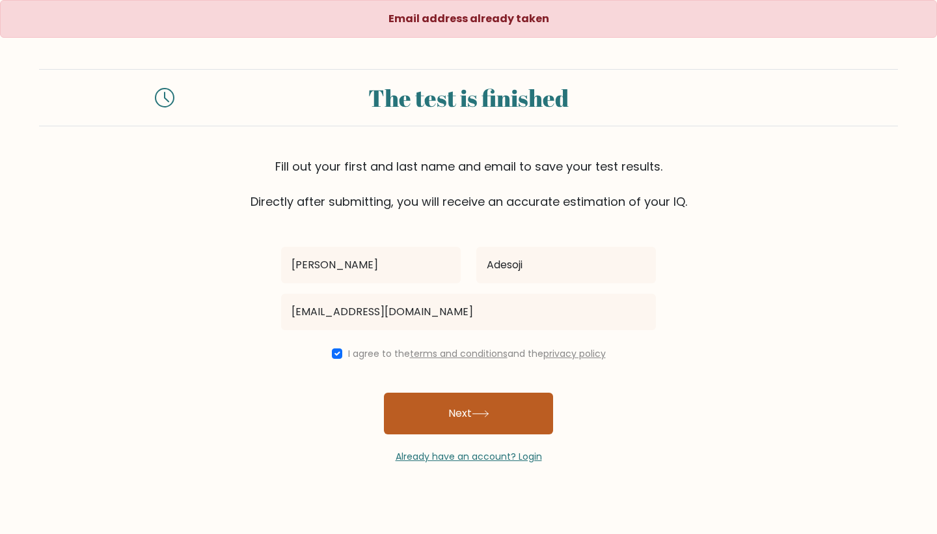
click at [445, 429] on button "Next" at bounding box center [468, 413] width 169 height 42
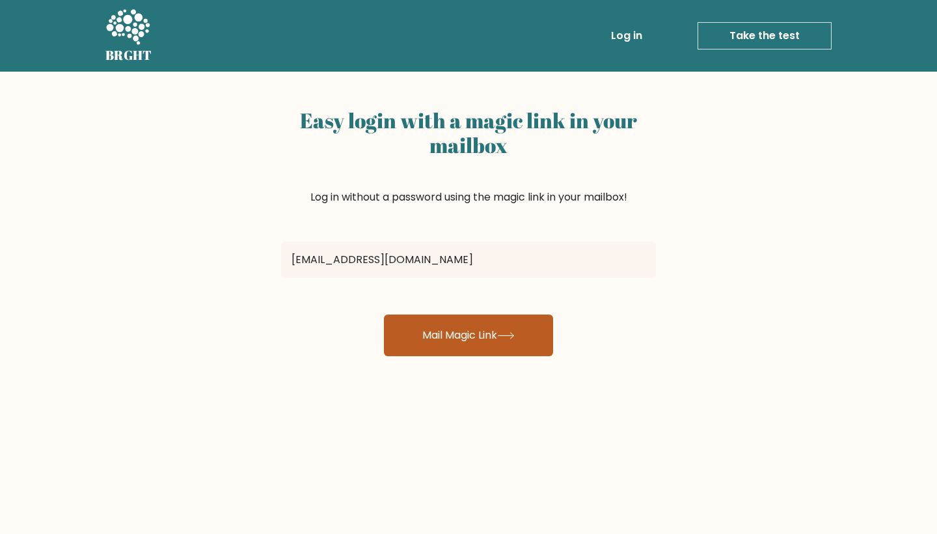
type input "labsgrumpo28@gmail.com"
click at [486, 341] on button "Mail Magic Link" at bounding box center [468, 335] width 169 height 42
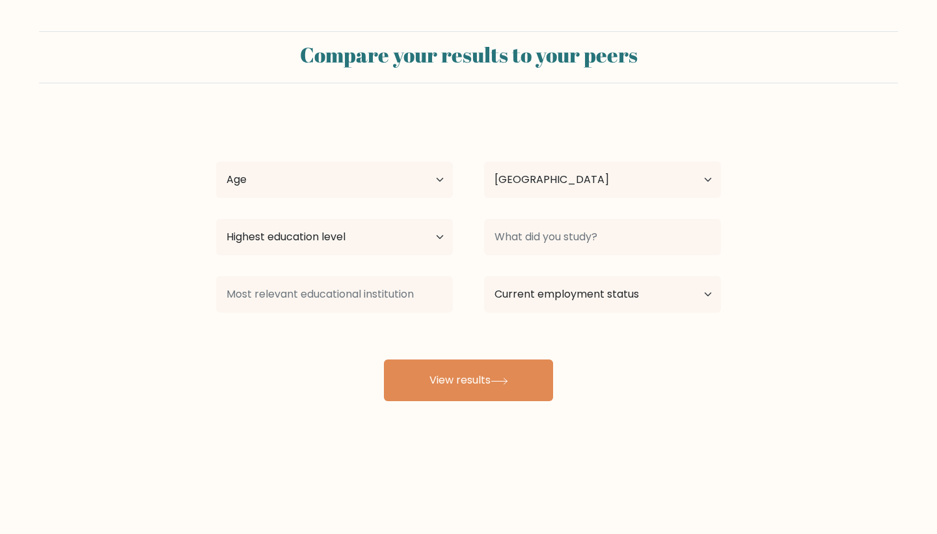
select select "NG"
select select "18_24"
select select "bachelors_degree"
click at [380, 264] on div "Mimi Adesoji Age Under 18 years old 18-24 years old 25-34 years old 35-44 years…" at bounding box center [468, 258] width 521 height 286
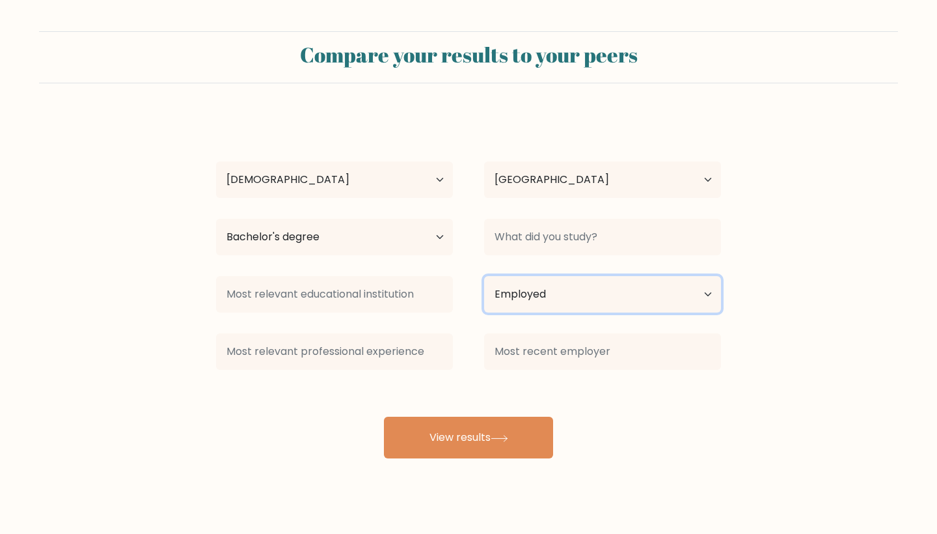
select select "other"
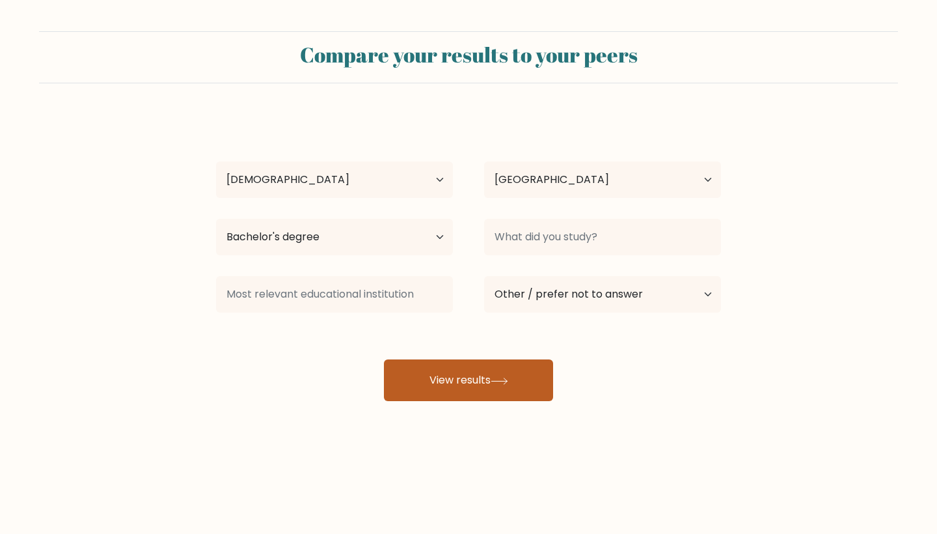
click at [454, 378] on button "View results" at bounding box center [468, 380] width 169 height 42
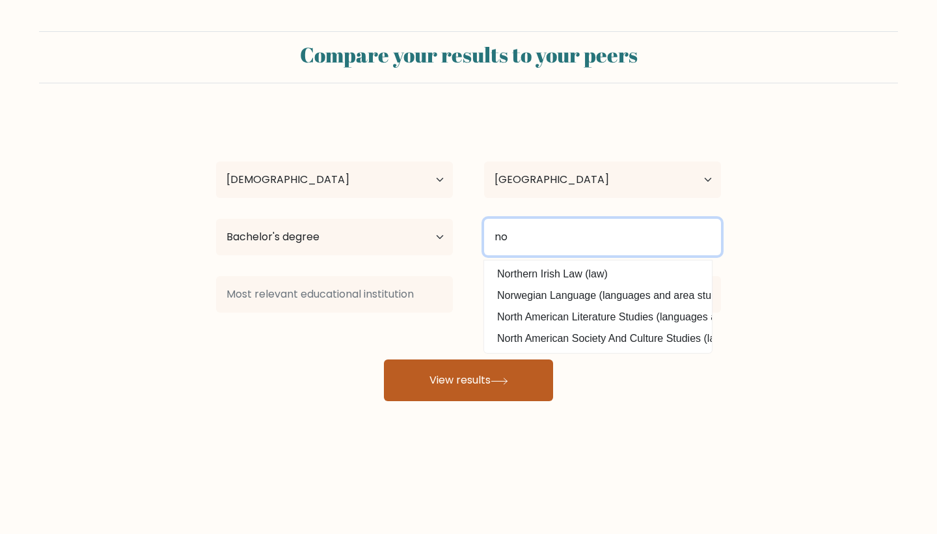
type input "no"
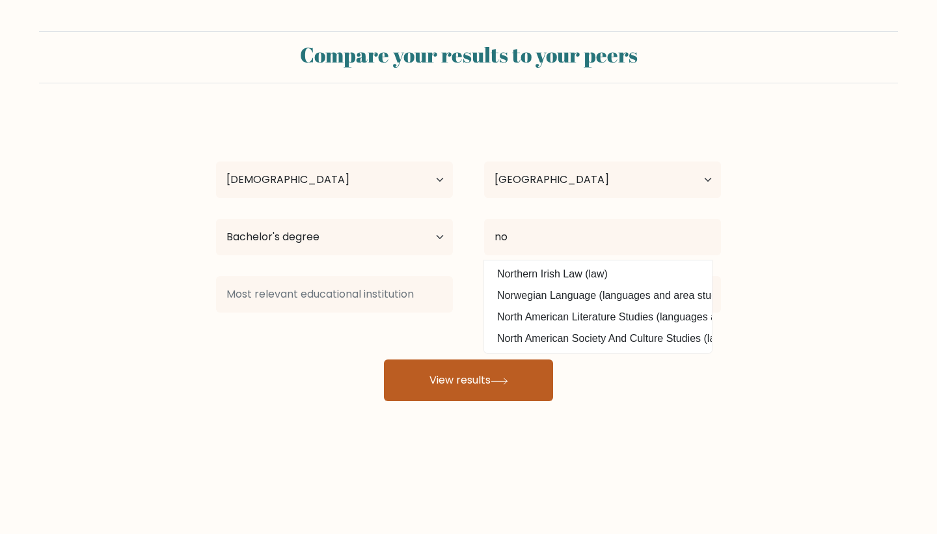
click at [496, 390] on button "View results" at bounding box center [468, 380] width 169 height 42
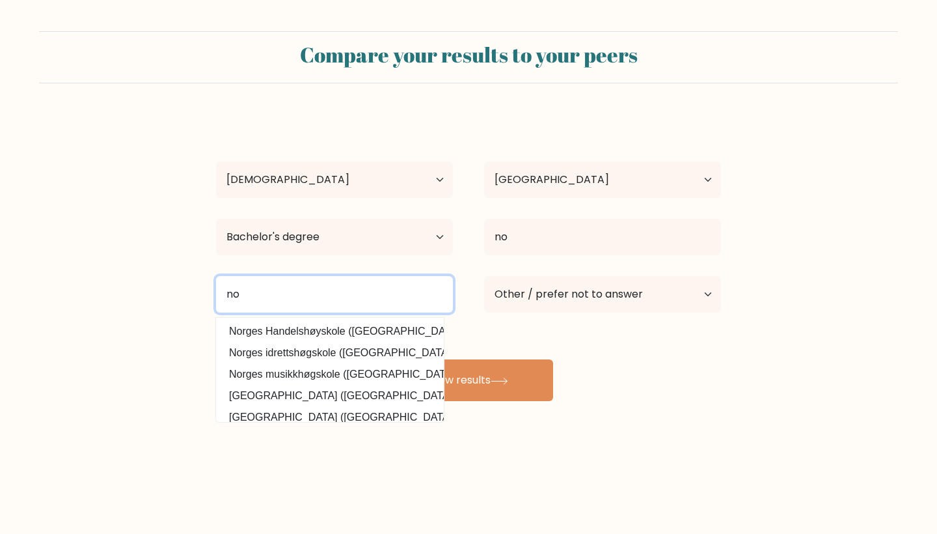
click at [348, 312] on input "no" at bounding box center [334, 294] width 237 height 36
type input "no"
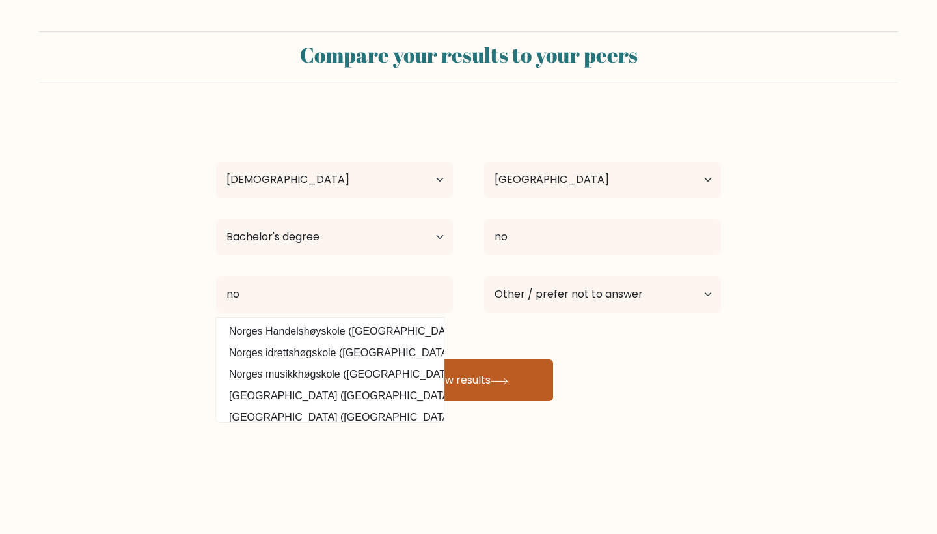
click at [471, 394] on button "View results" at bounding box center [468, 380] width 169 height 42
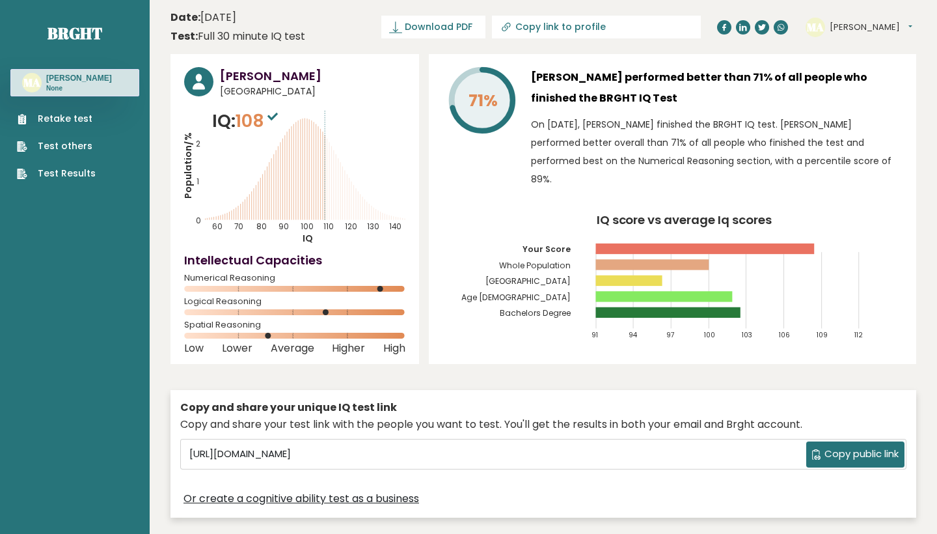
click at [858, 29] on button "[PERSON_NAME]" at bounding box center [871, 27] width 83 height 13
click at [864, 66] on link "Profile" at bounding box center [864, 65] width 66 height 18
